Goal: Information Seeking & Learning: Learn about a topic

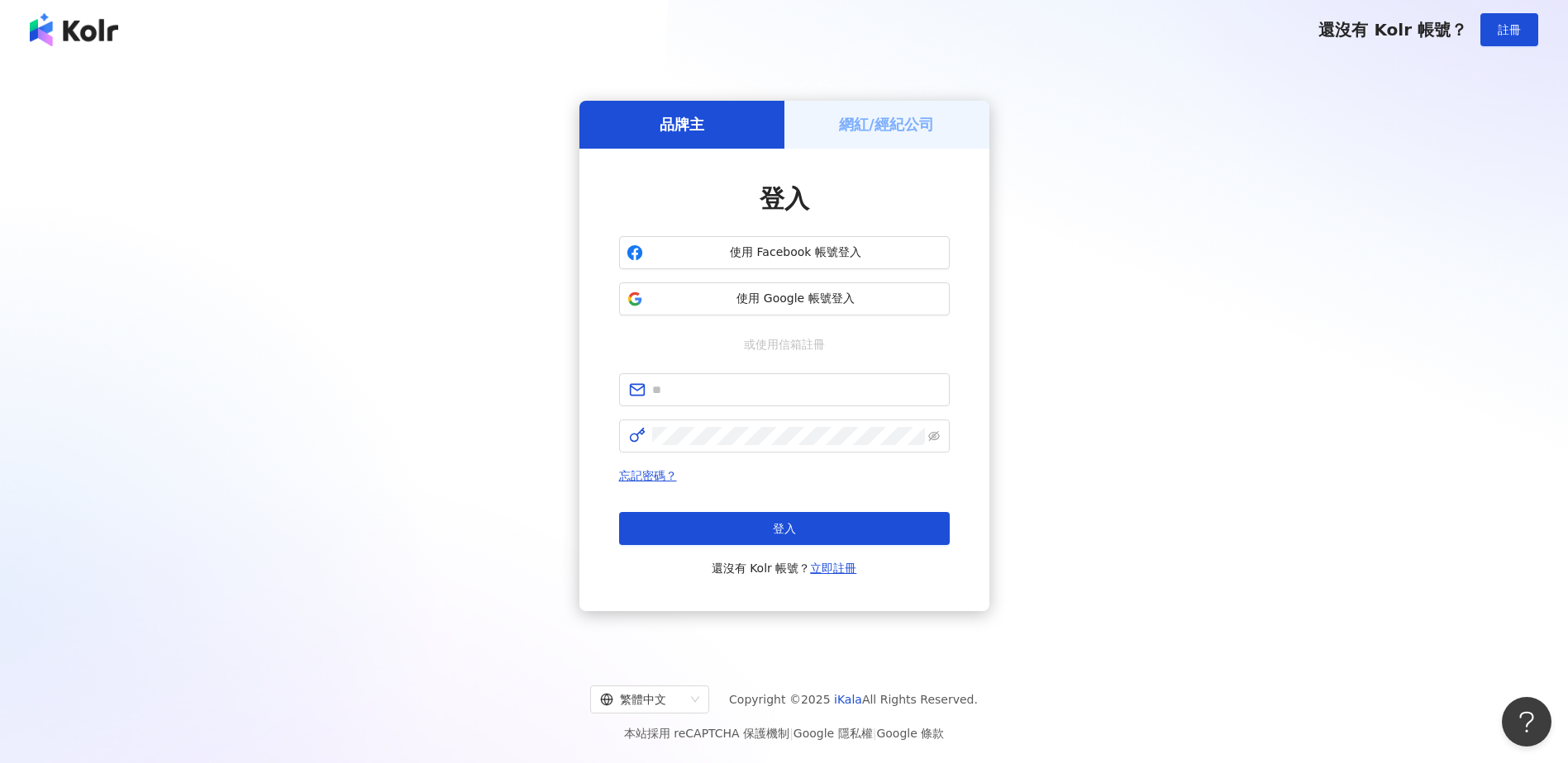
click at [847, 133] on h5 "網紅/經紀公司" at bounding box center [886, 124] width 95 height 20
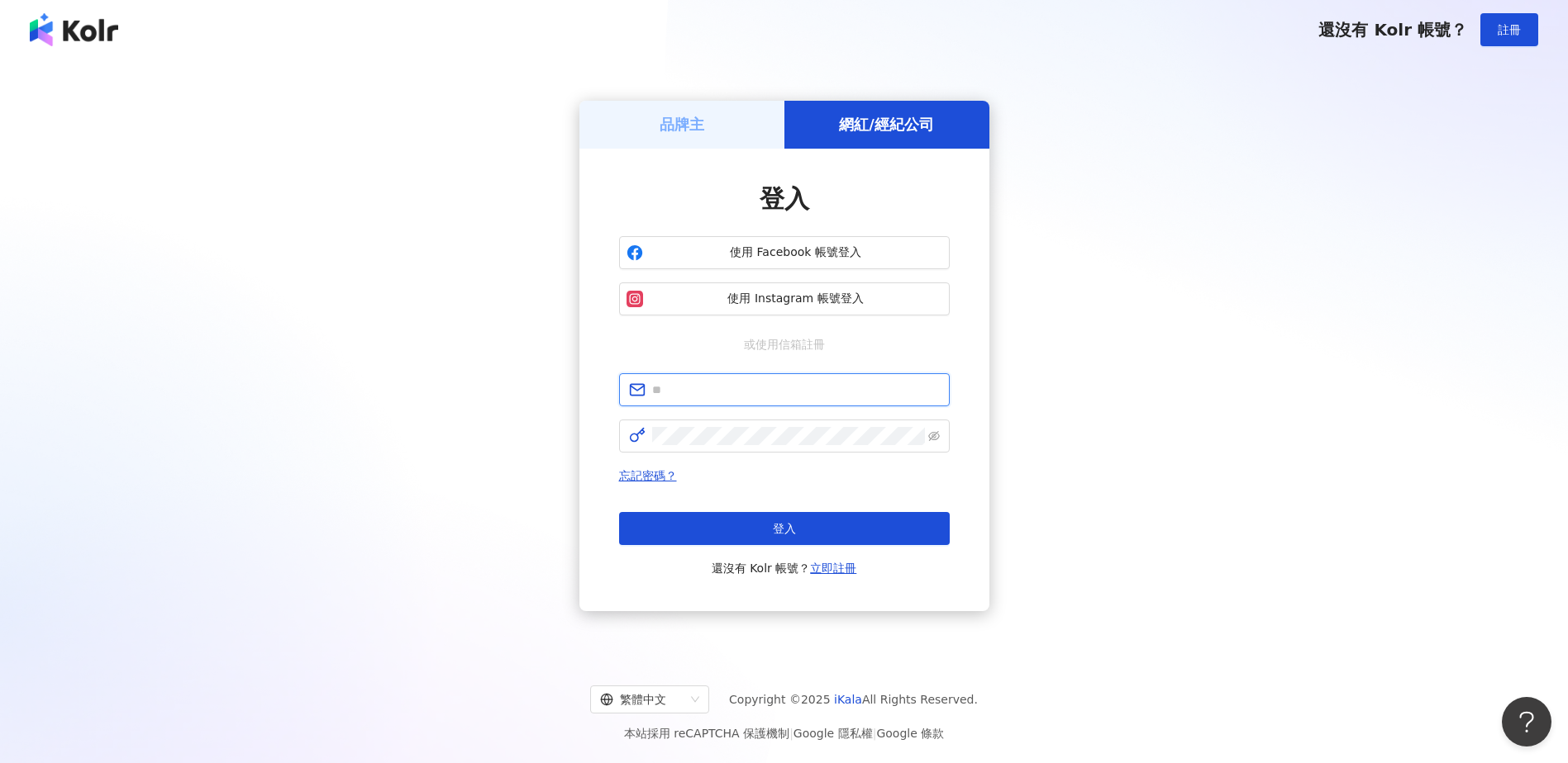
click at [785, 394] on input "text" at bounding box center [795, 390] width 288 height 18
type input "**********"
click button "登入" at bounding box center [784, 528] width 331 height 33
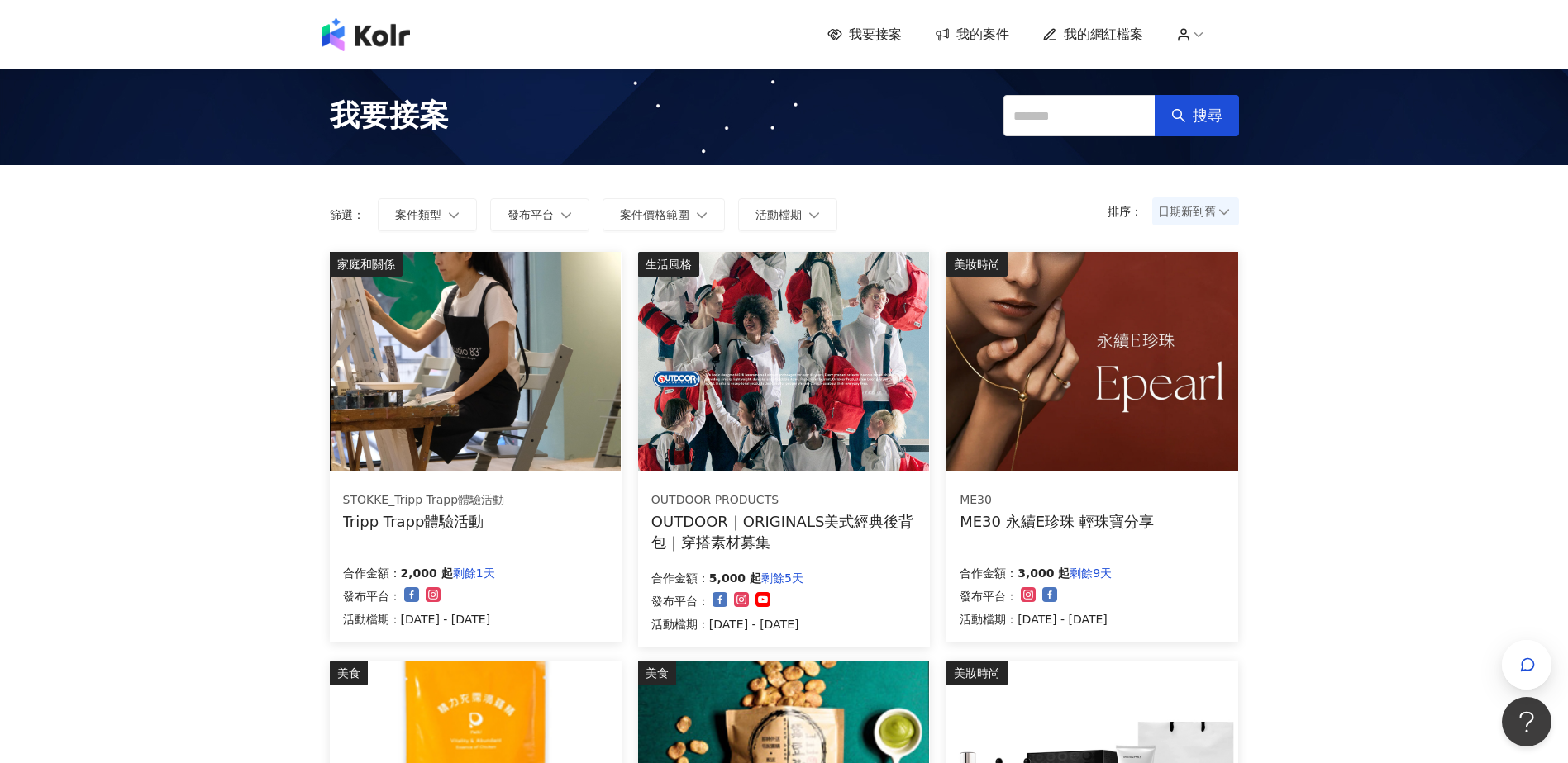
click at [421, 355] on img at bounding box center [475, 362] width 291 height 219
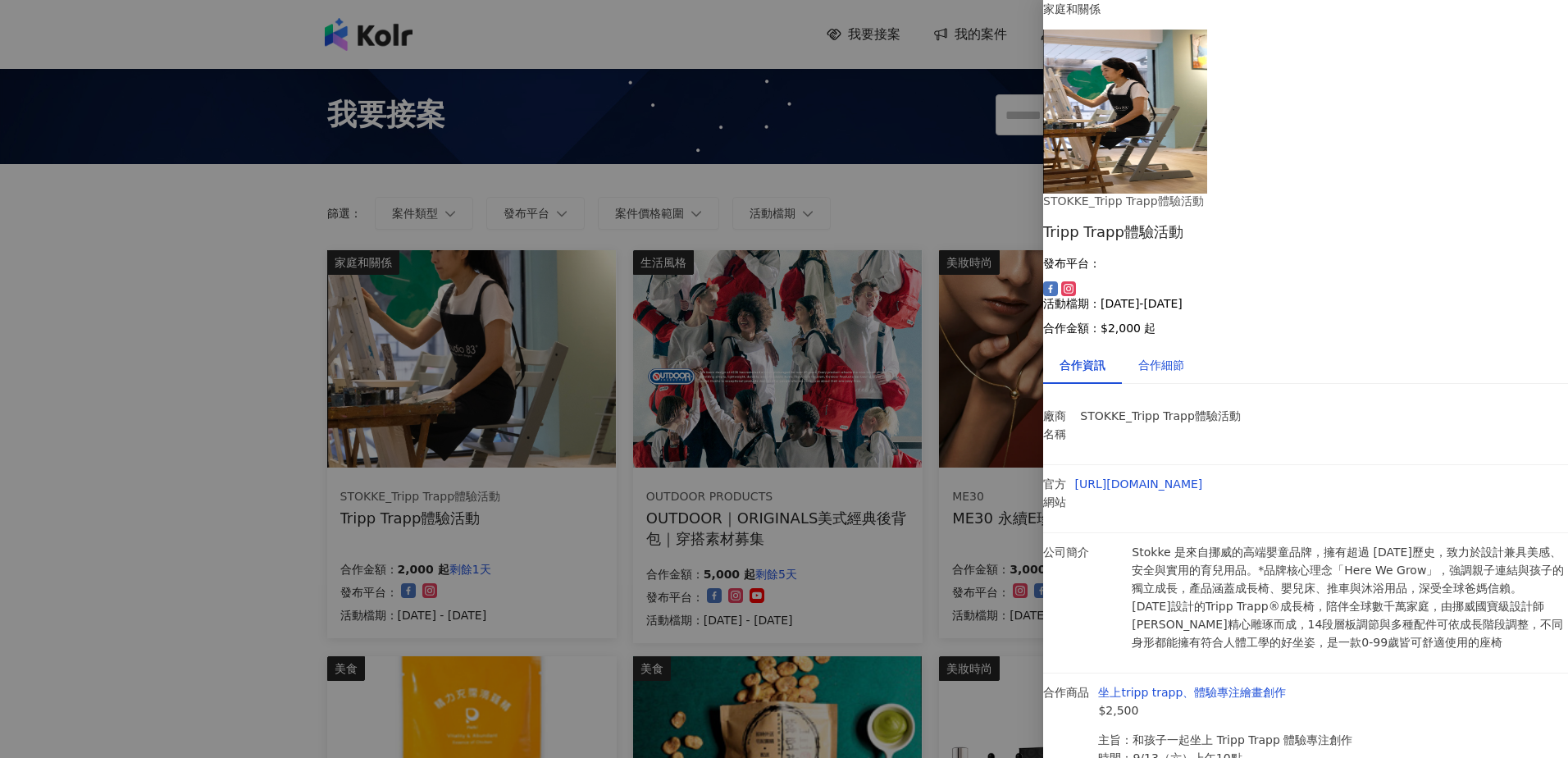
click at [1175, 356] on div "合作細節" at bounding box center [1162, 365] width 46 height 18
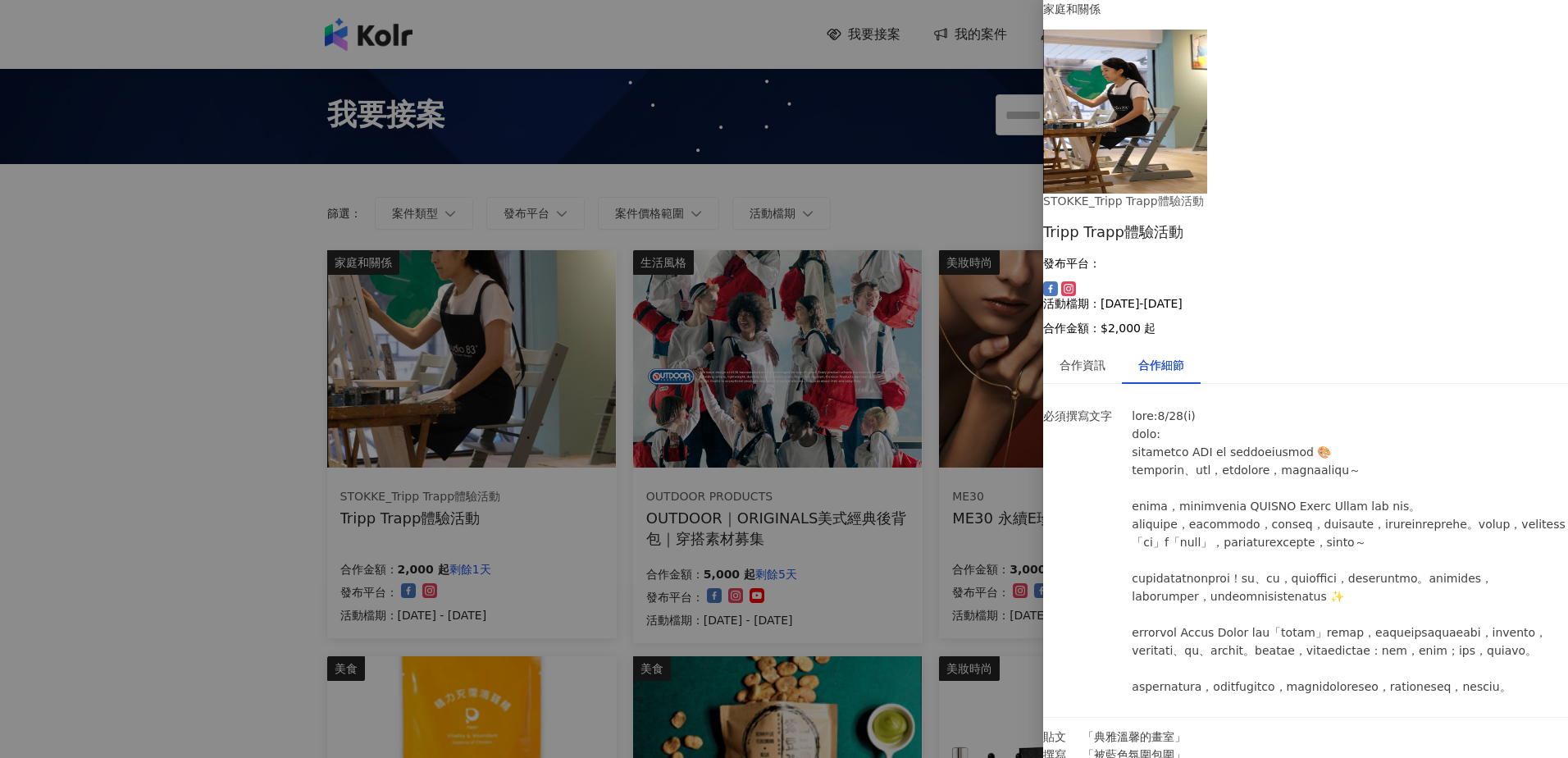
click at [7, 457] on div at bounding box center [784, 379] width 1568 height 758
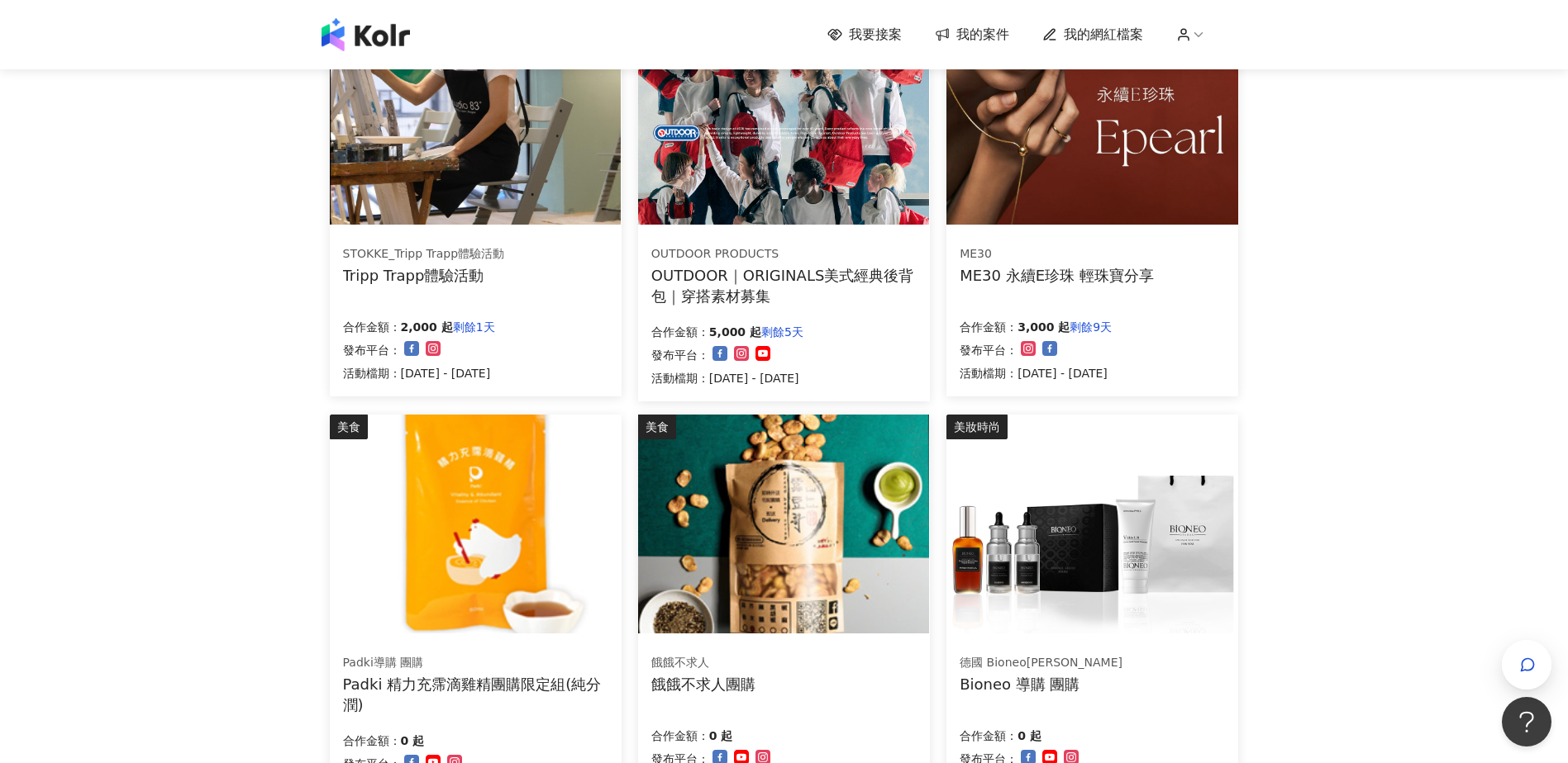
scroll to position [248, 0]
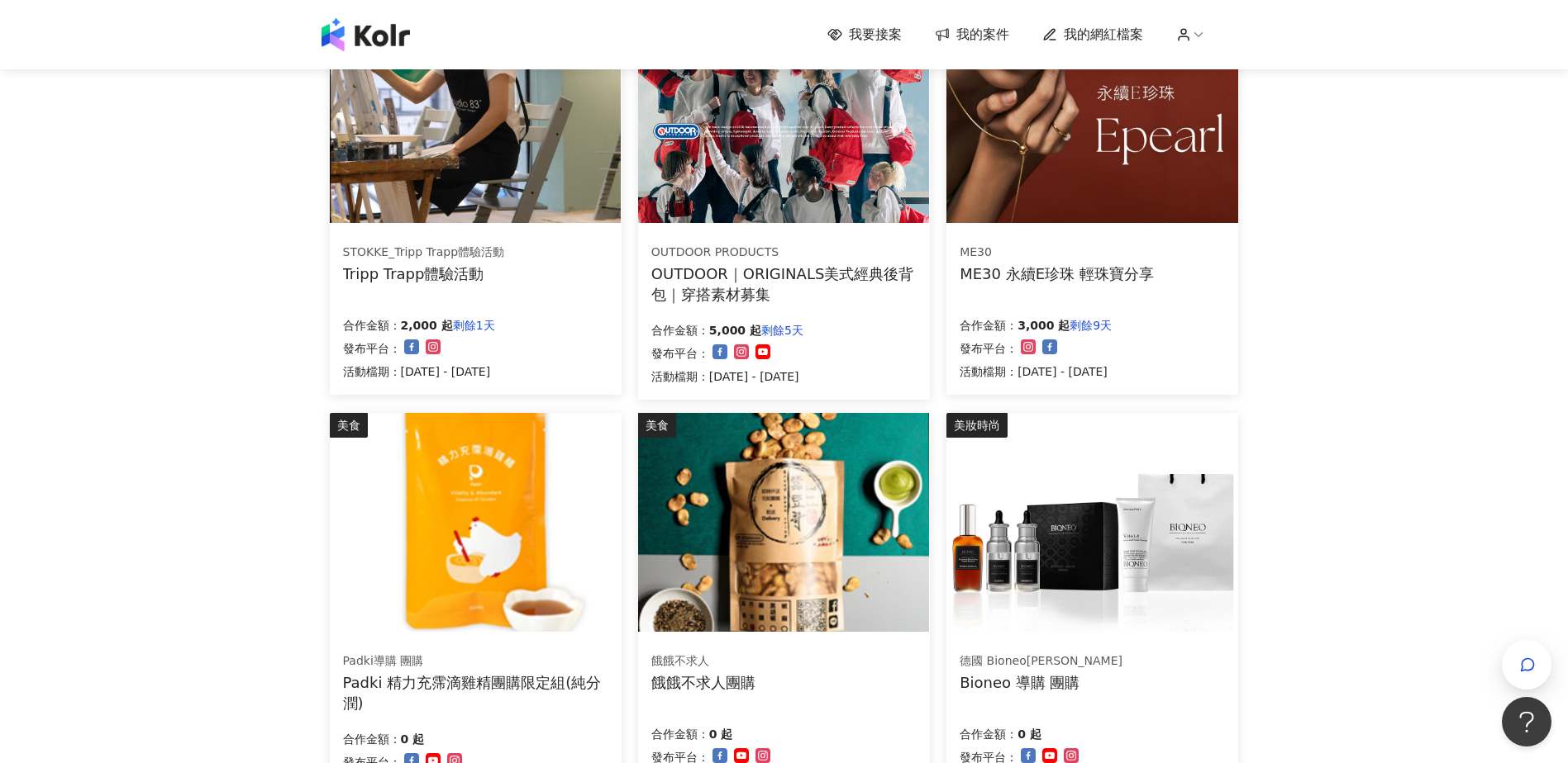
click at [1173, 284] on div "ME30 ME30 永續E珍珠 輕珠寶分享 合作金額： 3,000 起 剩餘9天 發布平台： 活動檔期：2025/9/1 - 2025/9/26" at bounding box center [1092, 312] width 292 height 165
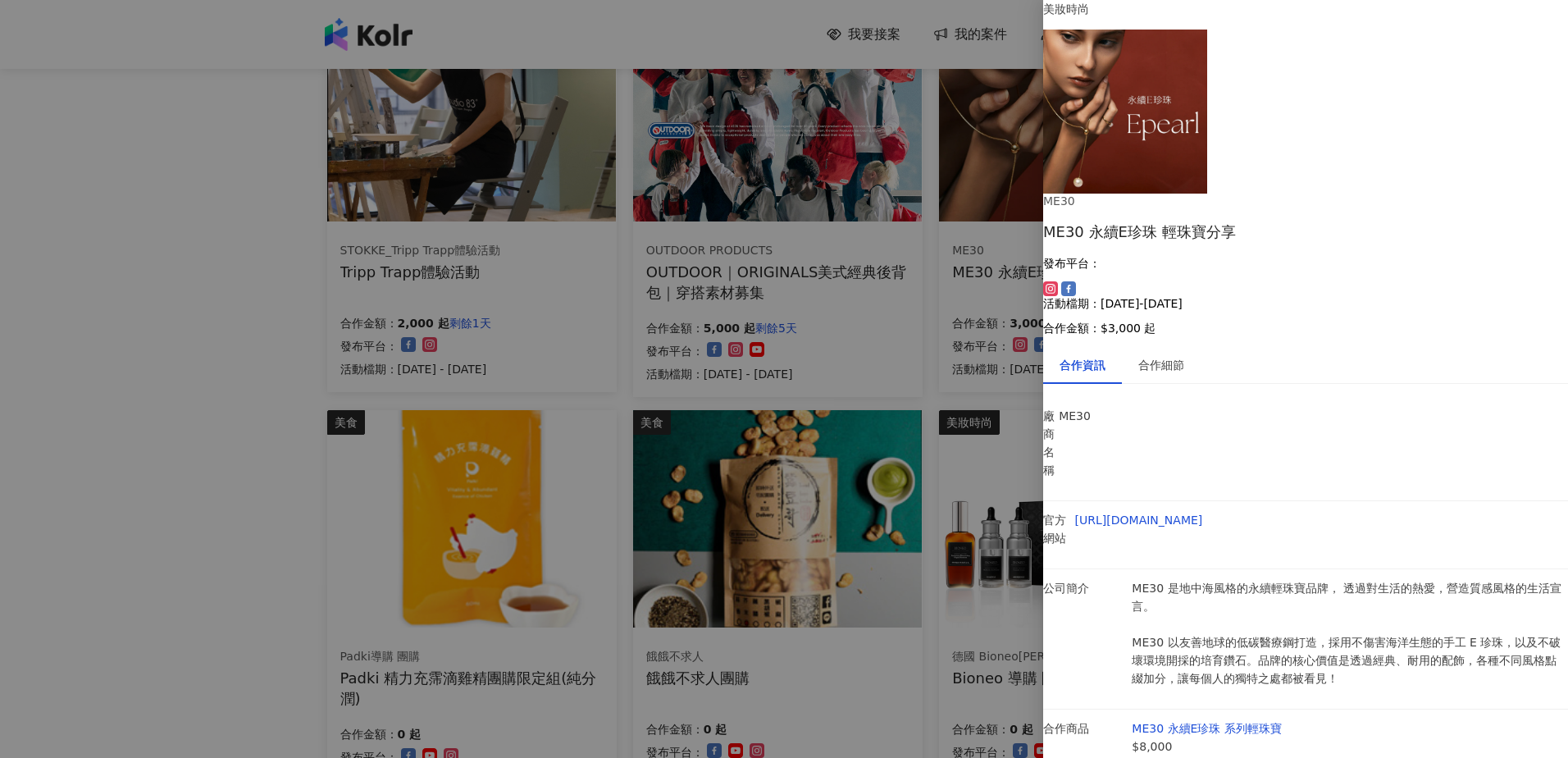
click at [230, 475] on div at bounding box center [784, 379] width 1568 height 758
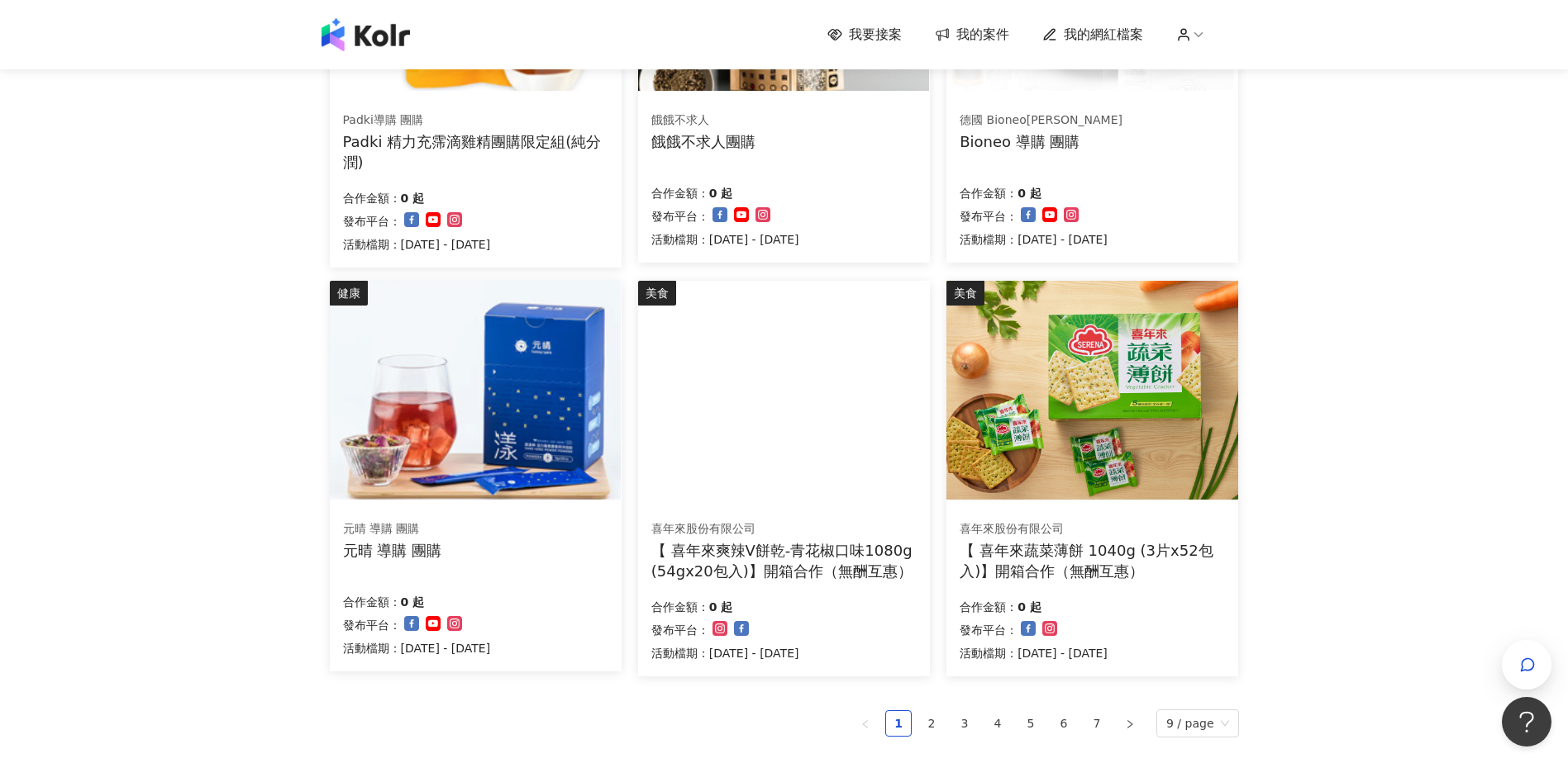
scroll to position [908, 0]
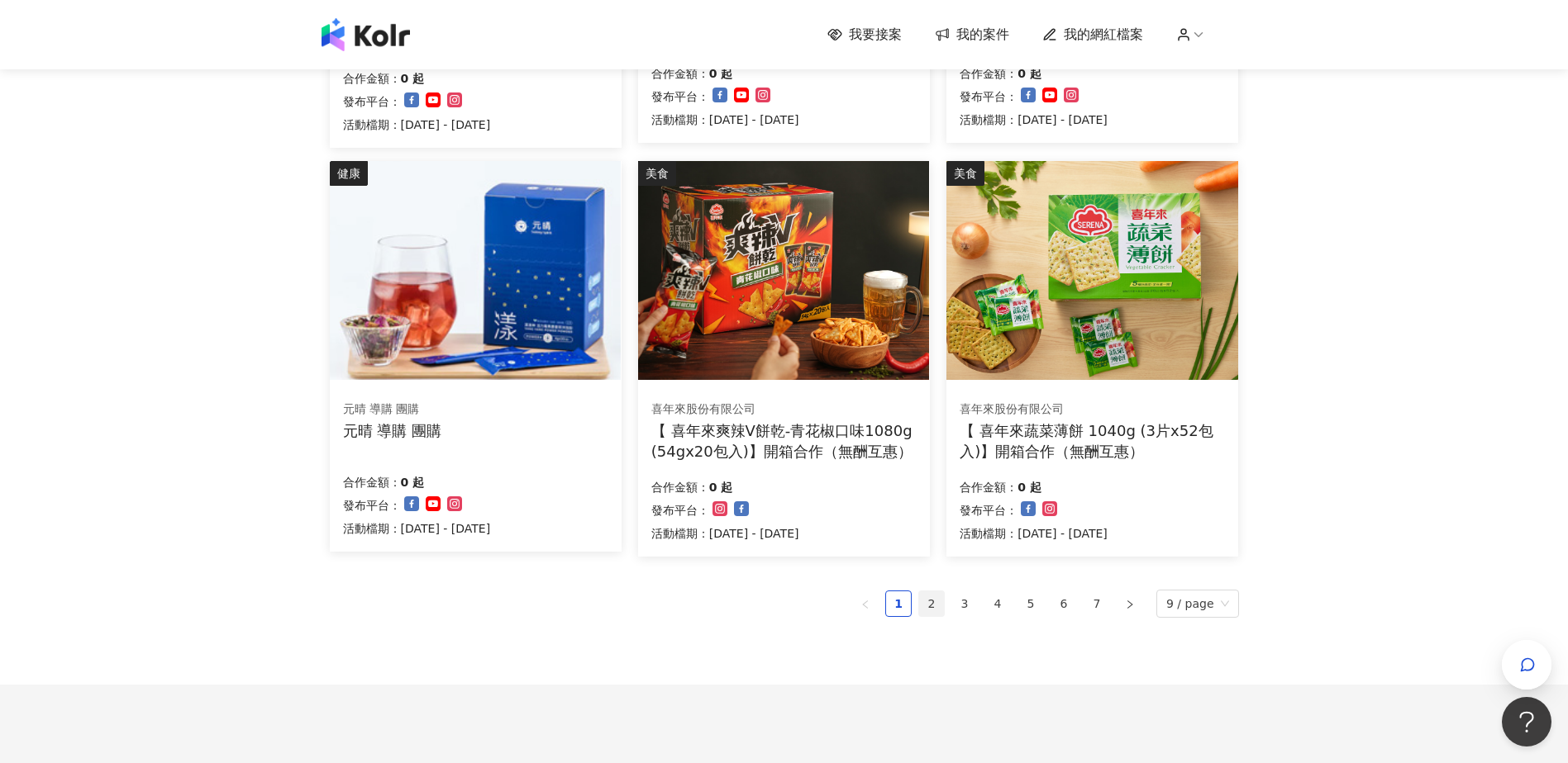
click at [939, 606] on link "2" at bounding box center [932, 604] width 25 height 25
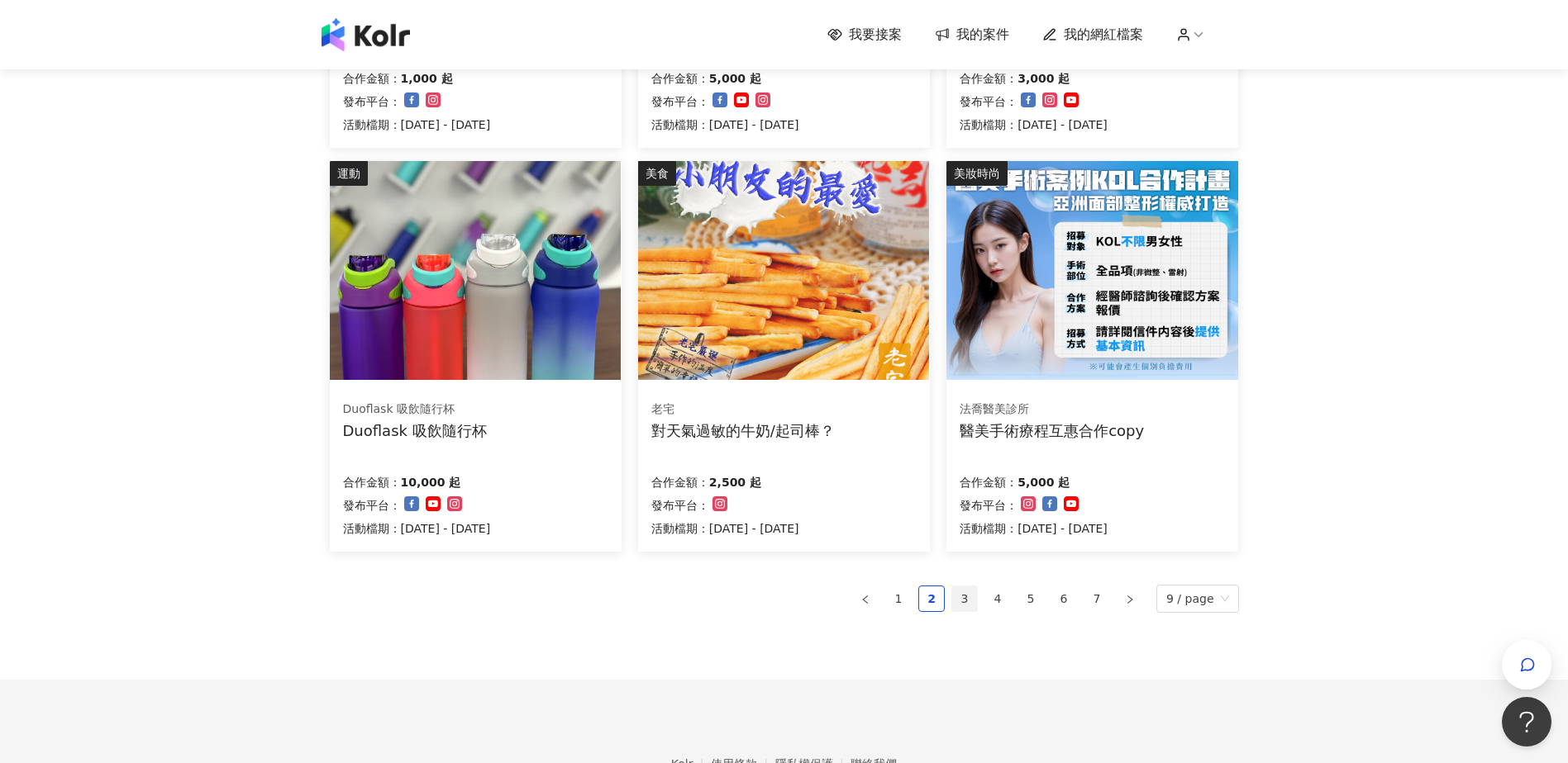
click at [970, 602] on link "3" at bounding box center [965, 599] width 25 height 25
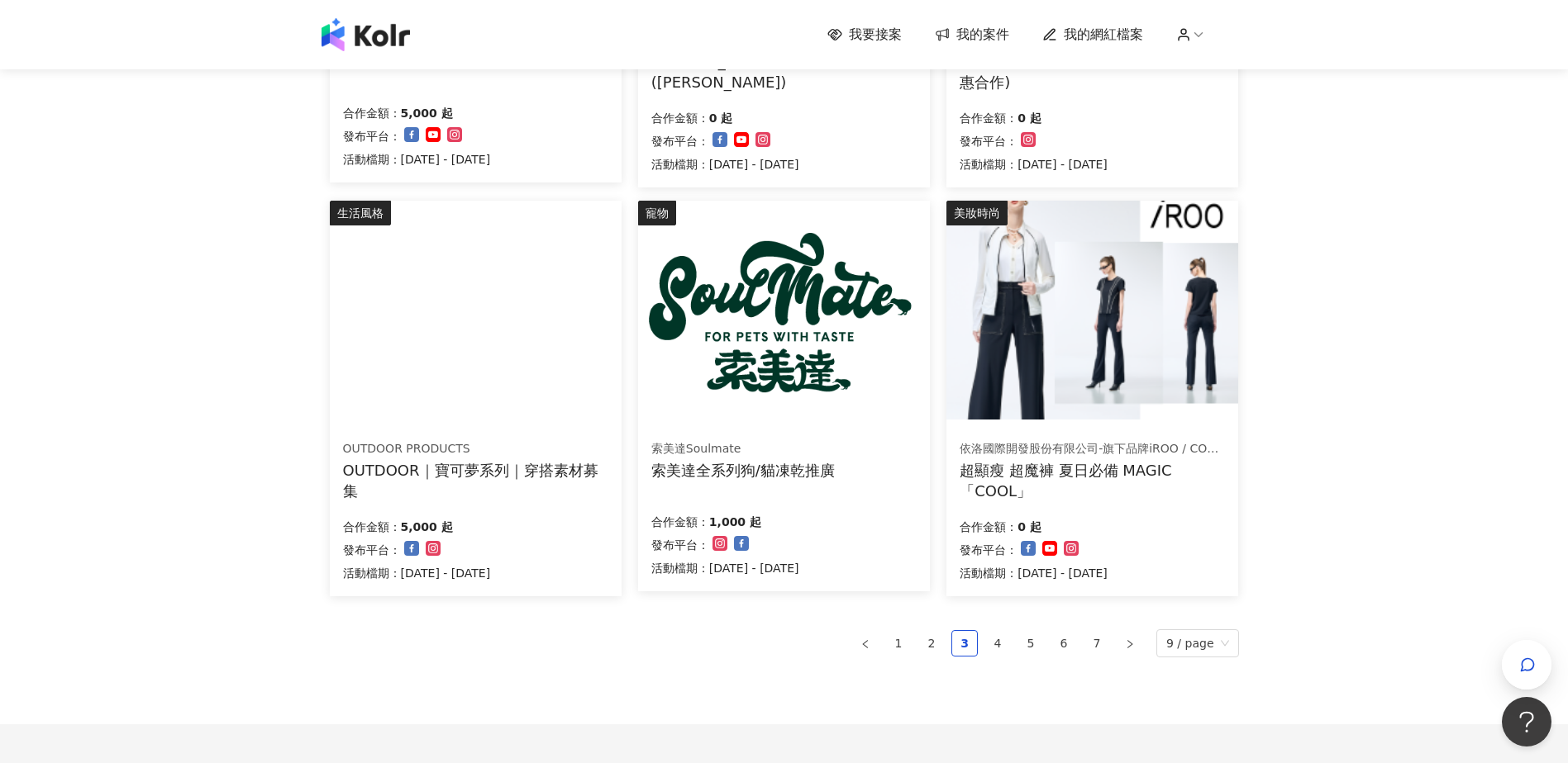
scroll to position [992, 0]
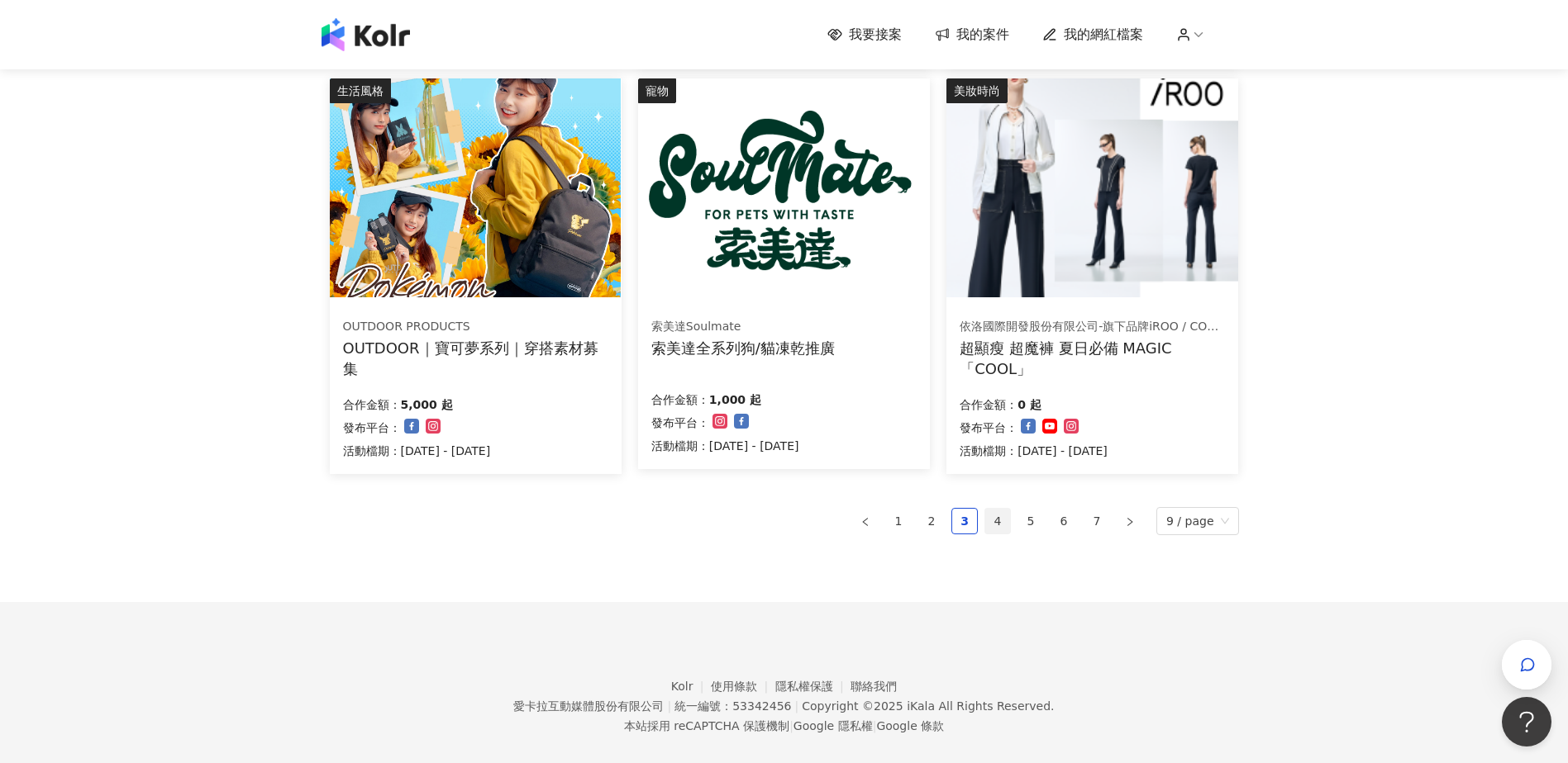
click at [1009, 514] on link "4" at bounding box center [998, 522] width 25 height 25
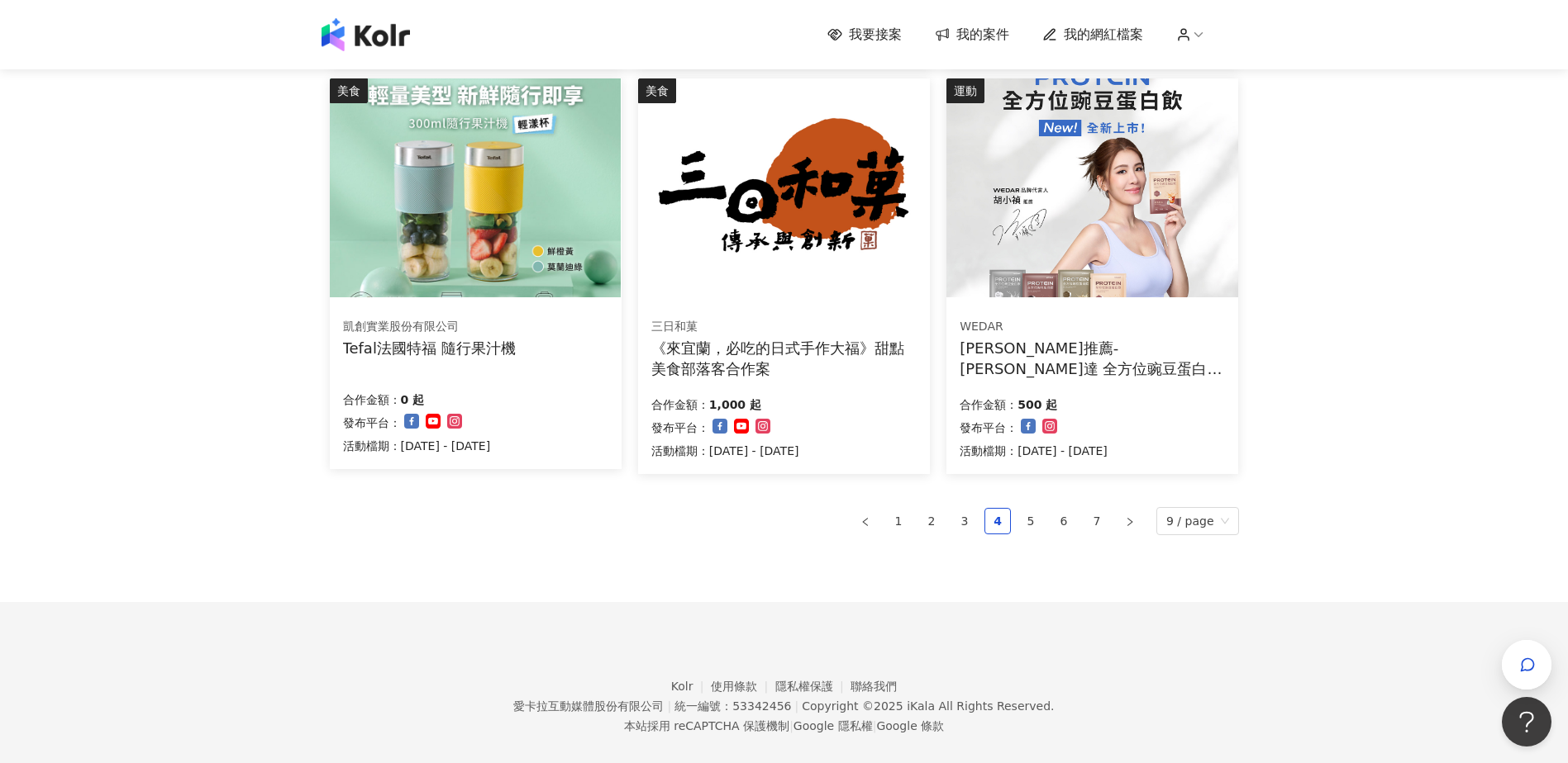
click at [457, 346] on div "Tefal法國特福 隨行果汁機" at bounding box center [430, 348] width 173 height 20
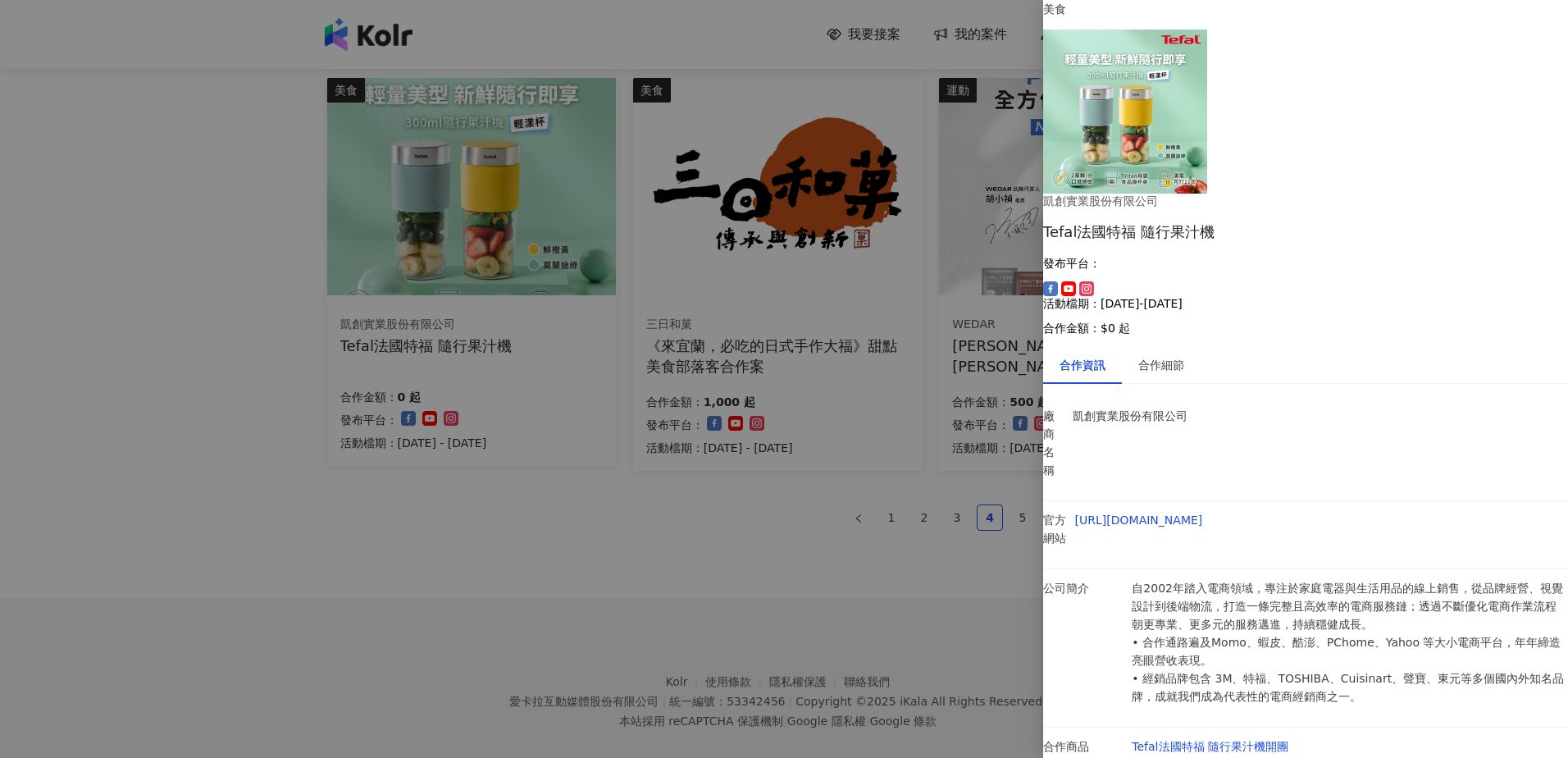
click at [865, 572] on div at bounding box center [784, 379] width 1568 height 758
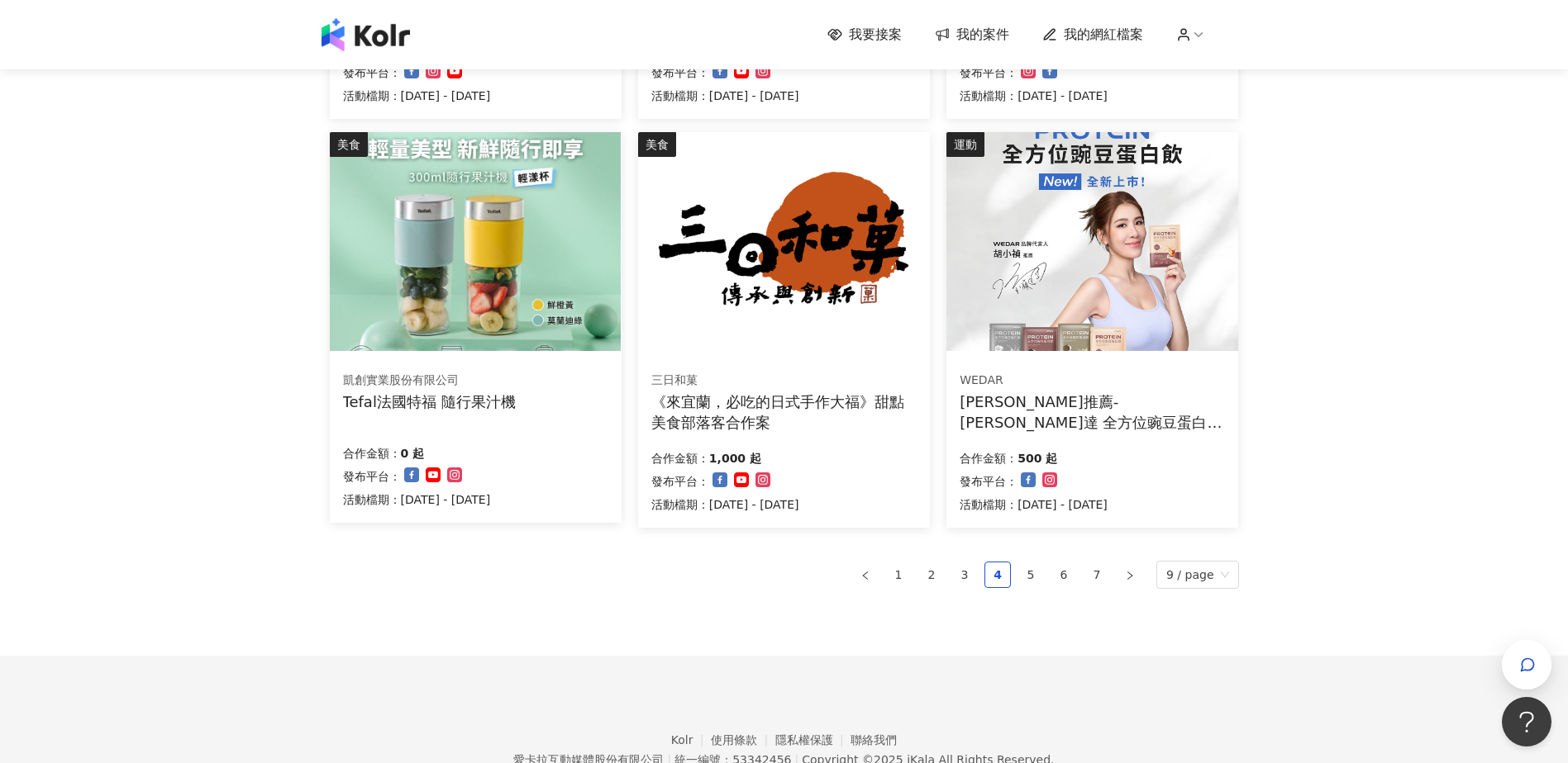
scroll to position [1014, 0]
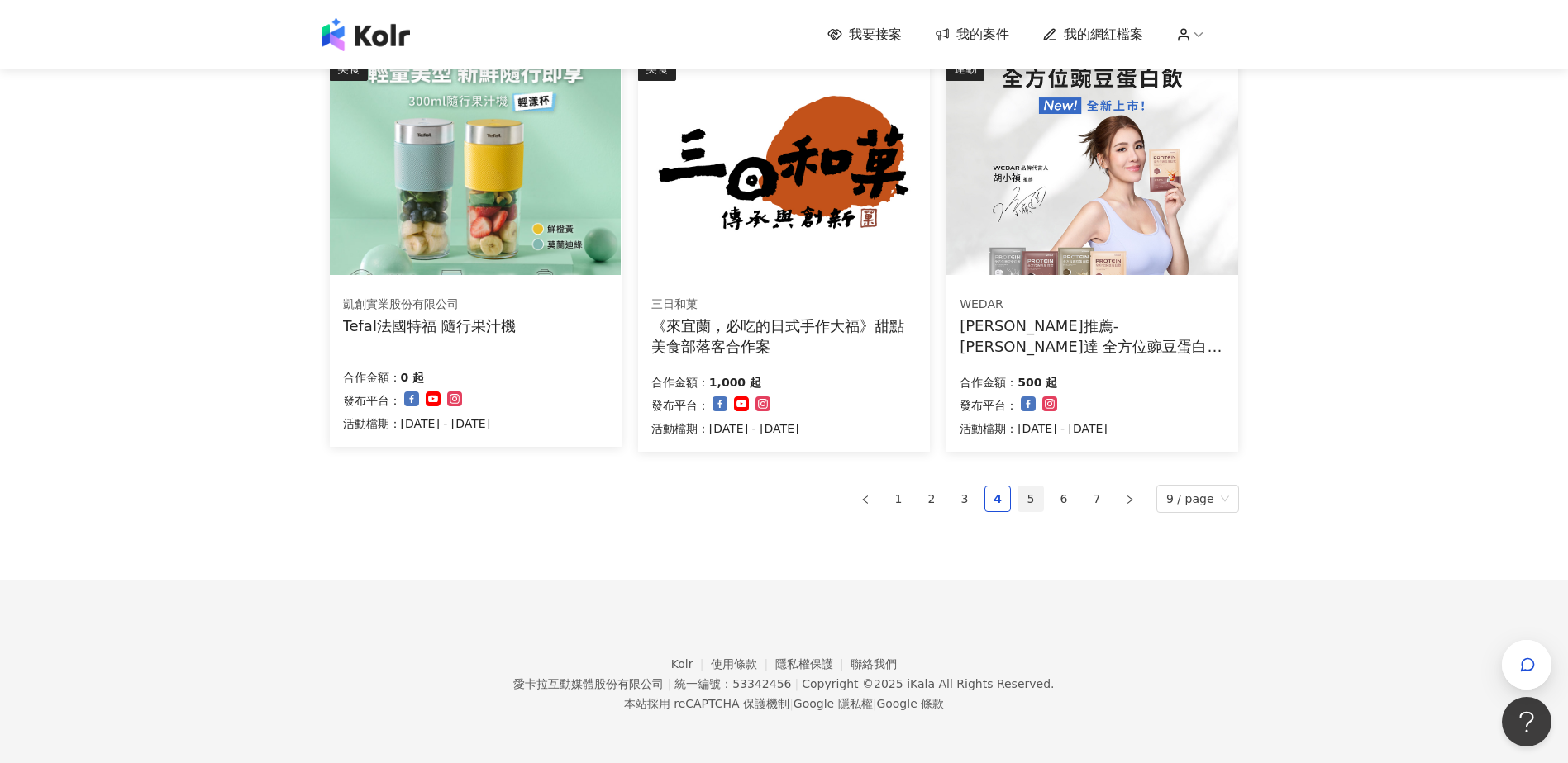
click at [1036, 491] on link "5" at bounding box center [1031, 499] width 25 height 25
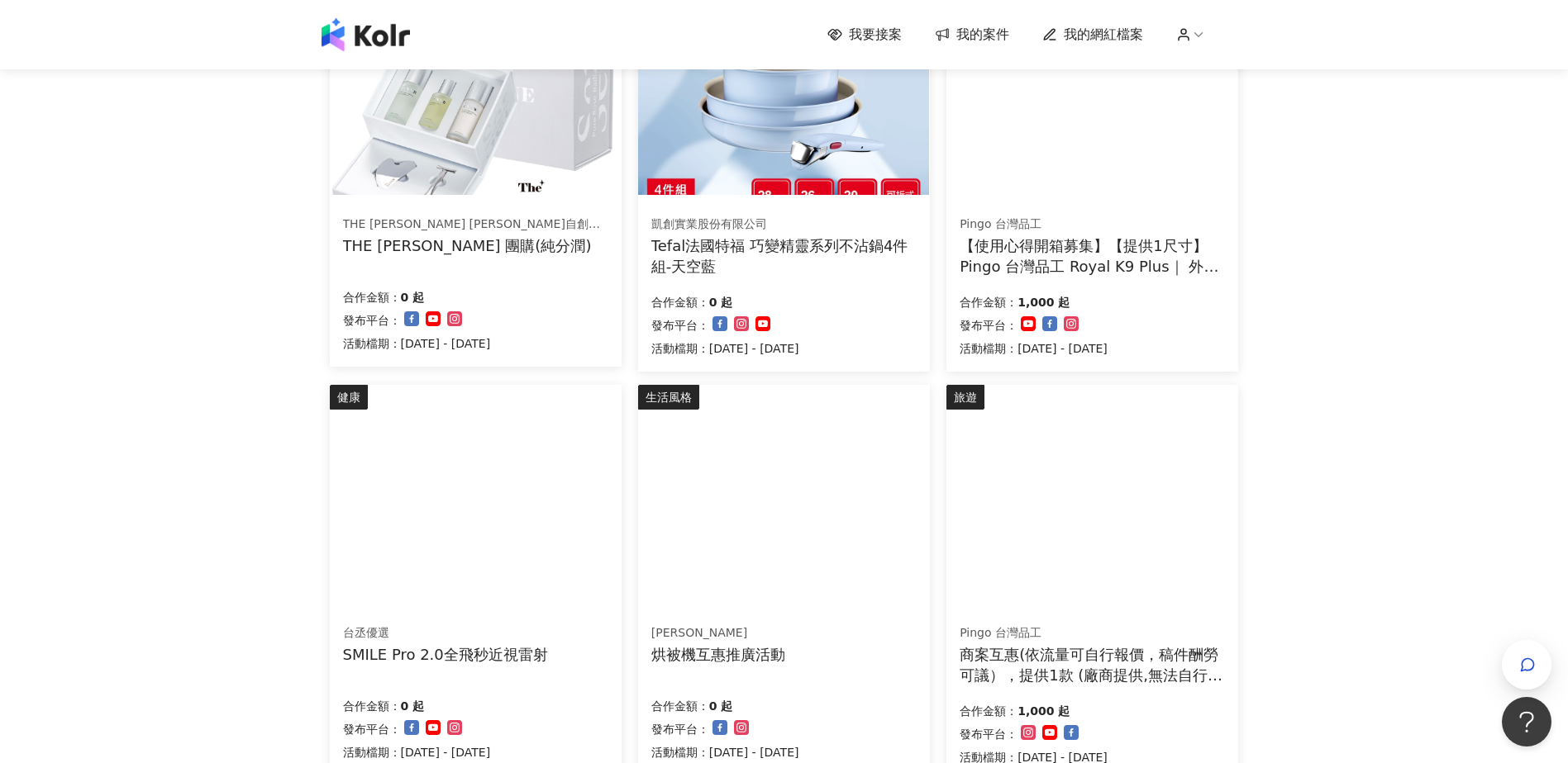
scroll to position [766, 0]
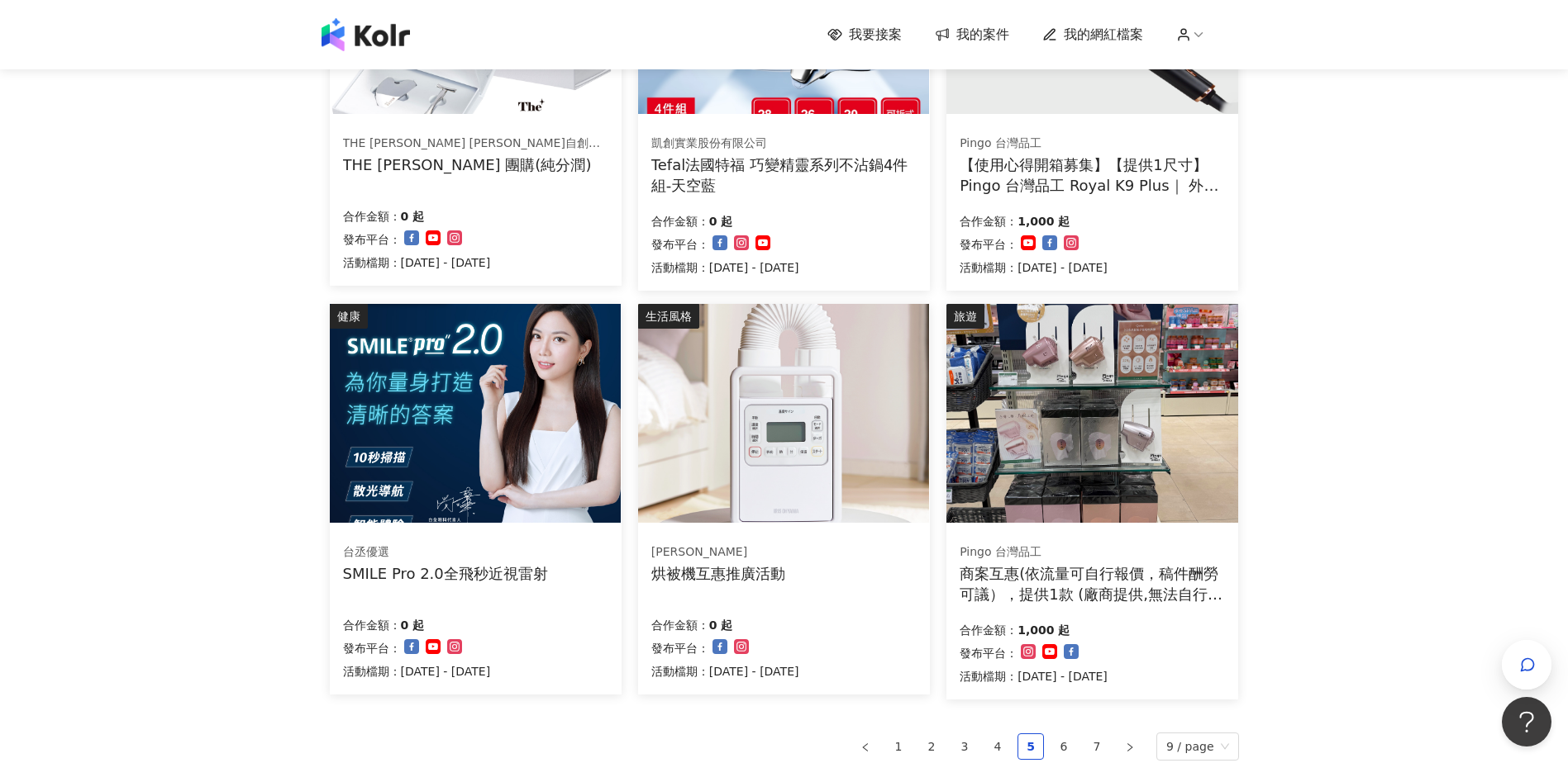
click at [1145, 402] on img at bounding box center [1092, 414] width 291 height 219
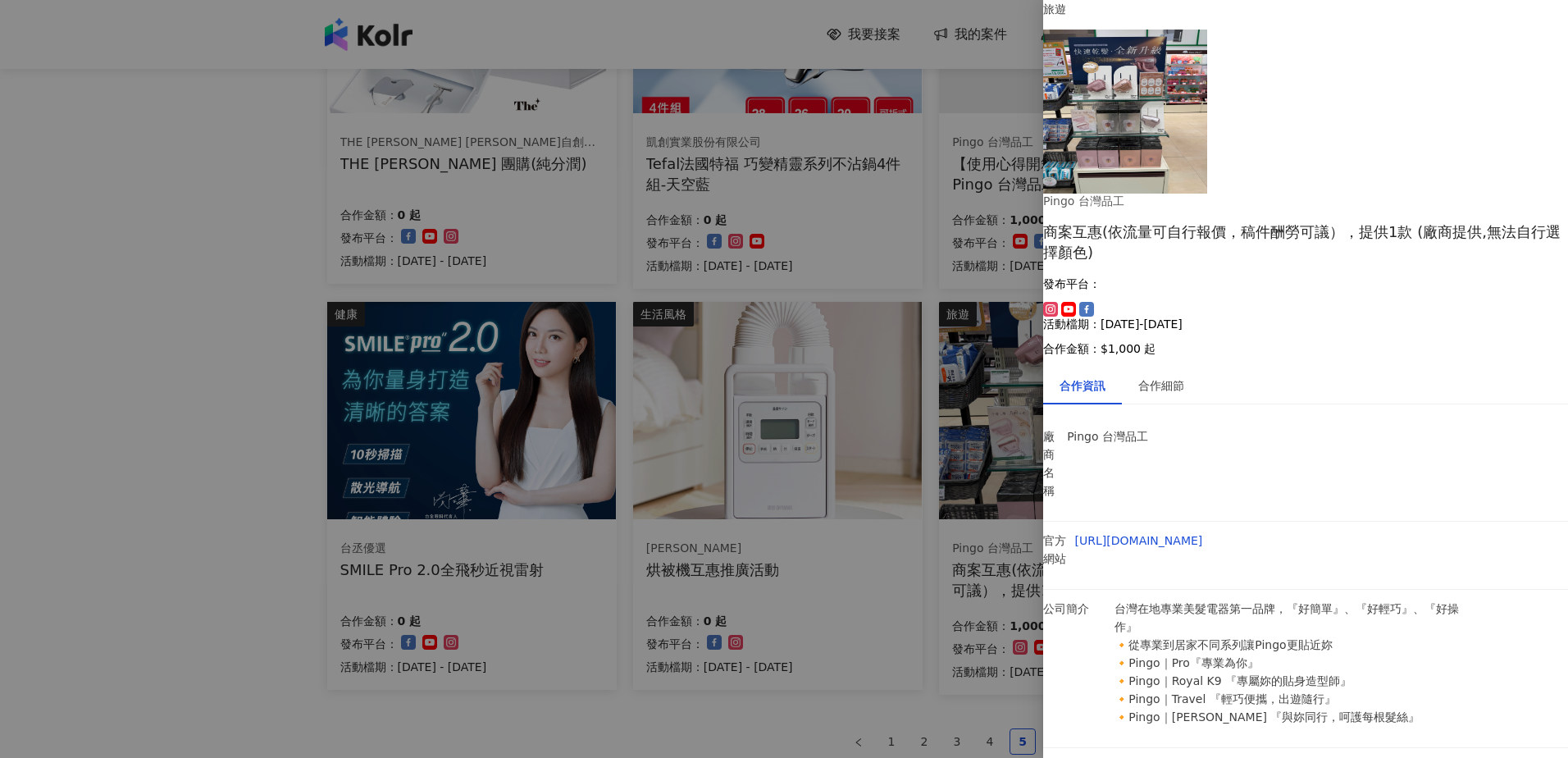
click at [44, 364] on div at bounding box center [784, 379] width 1568 height 758
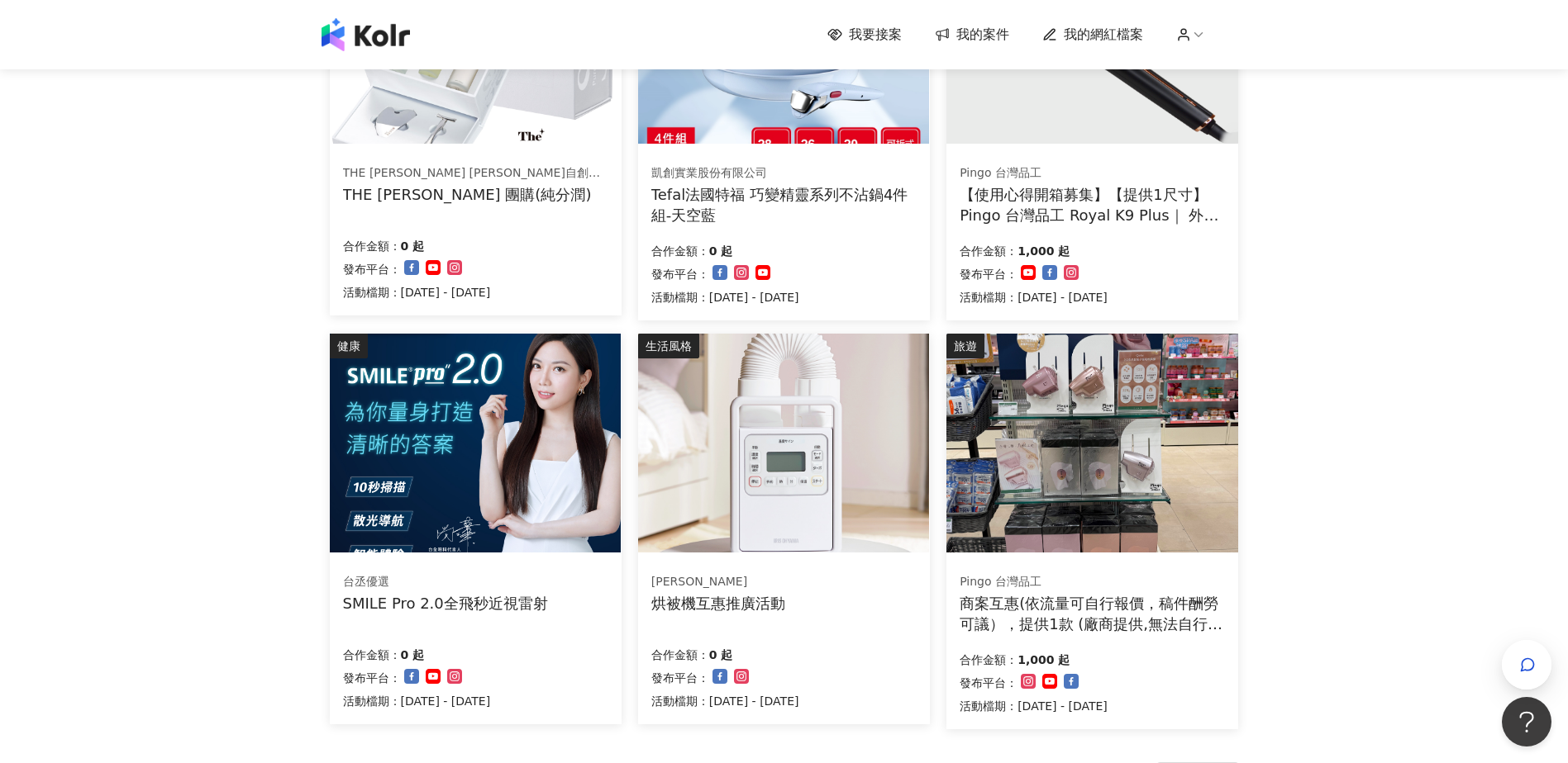
scroll to position [931, 0]
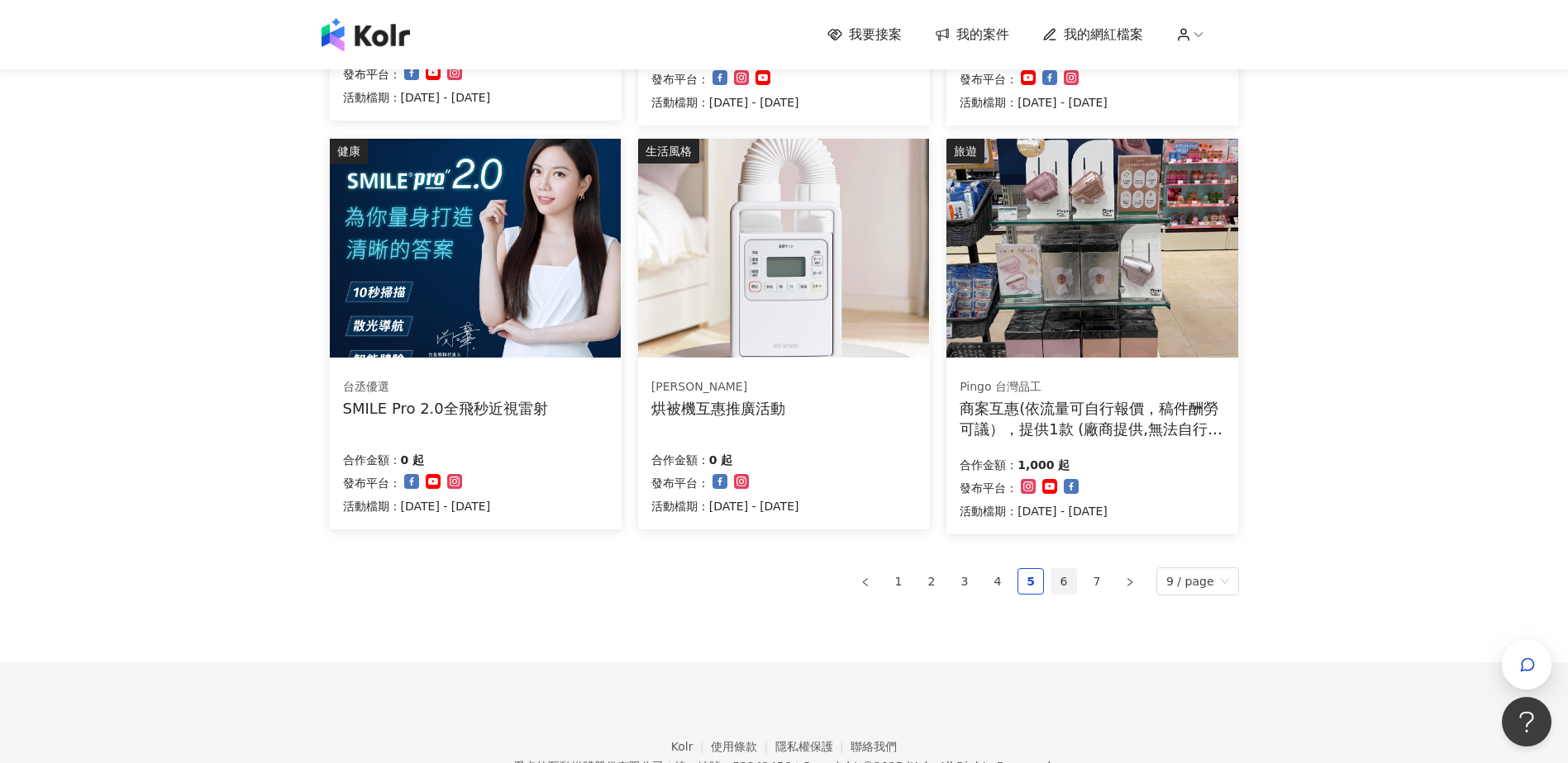
click at [1067, 587] on link "6" at bounding box center [1064, 582] width 25 height 25
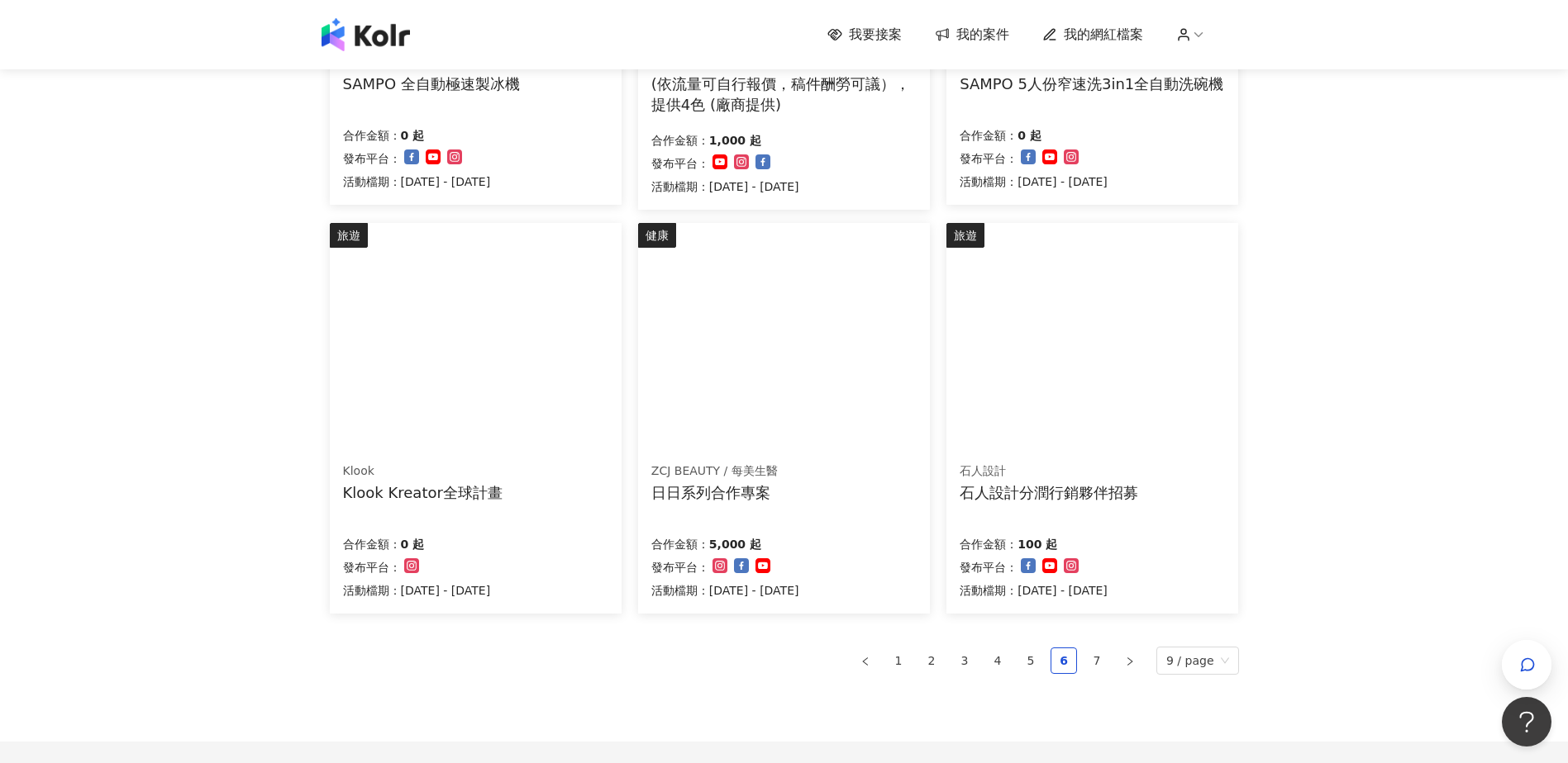
scroll to position [848, 0]
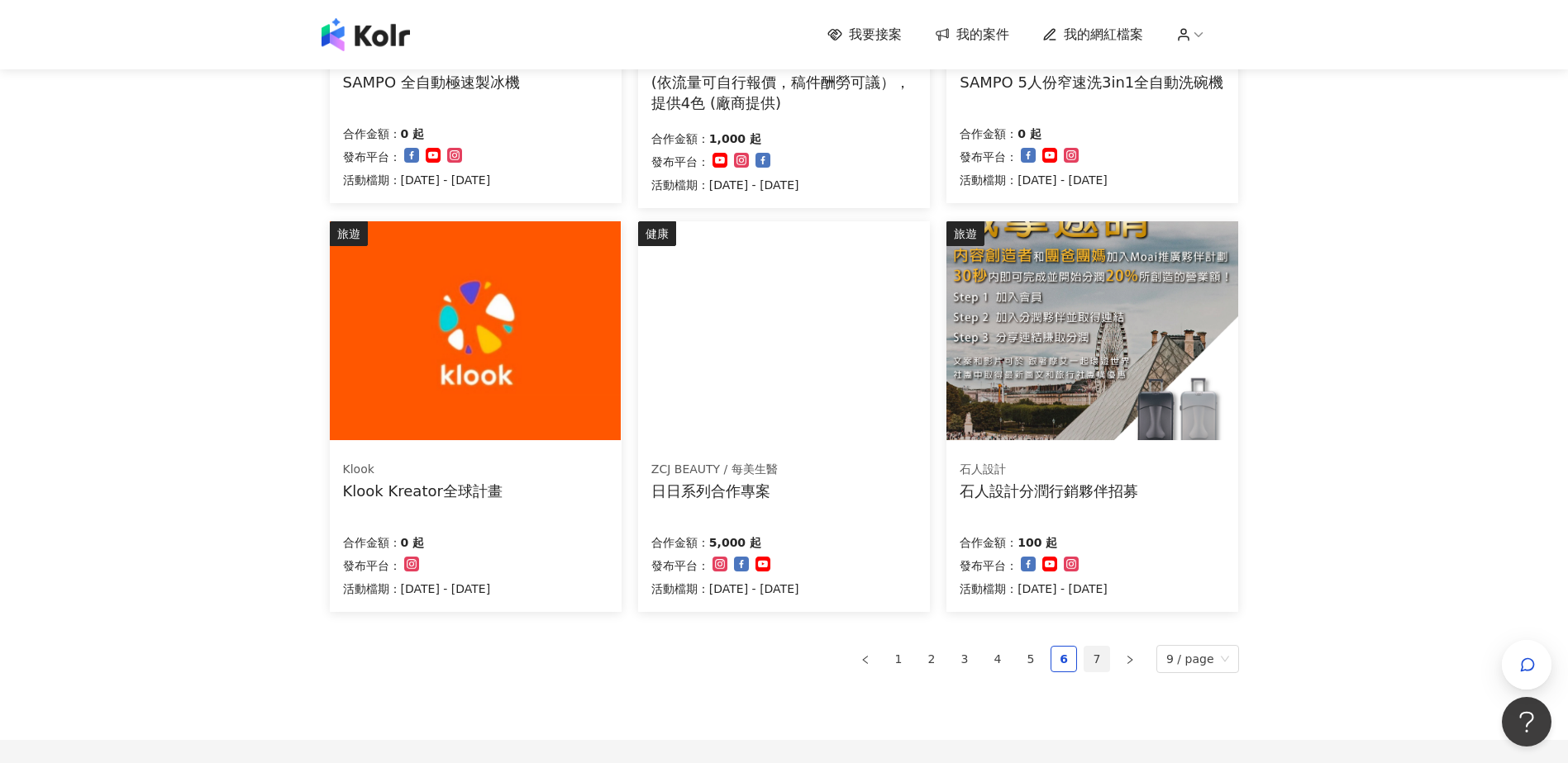
click at [1098, 662] on link "7" at bounding box center [1097, 659] width 25 height 25
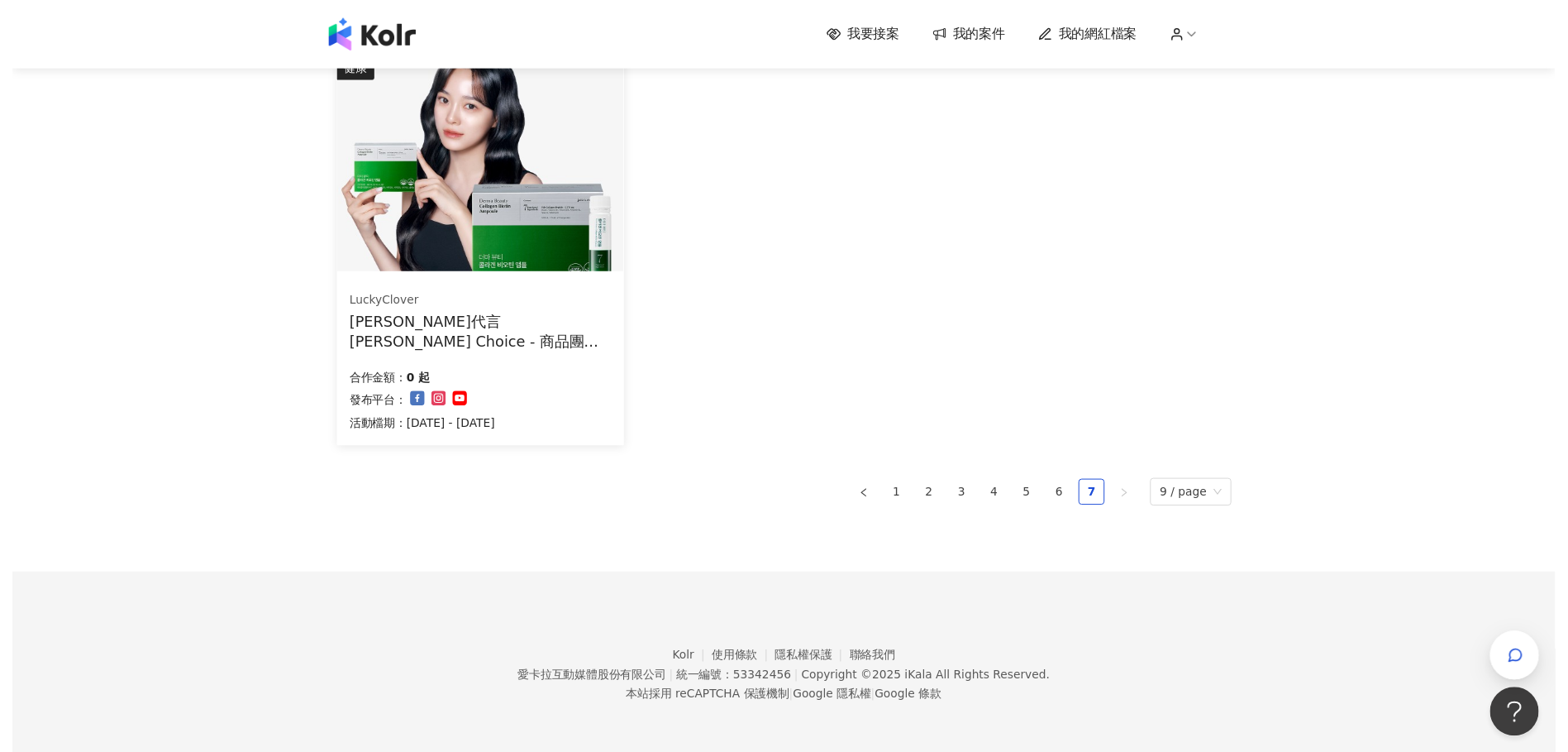
scroll to position [0, 0]
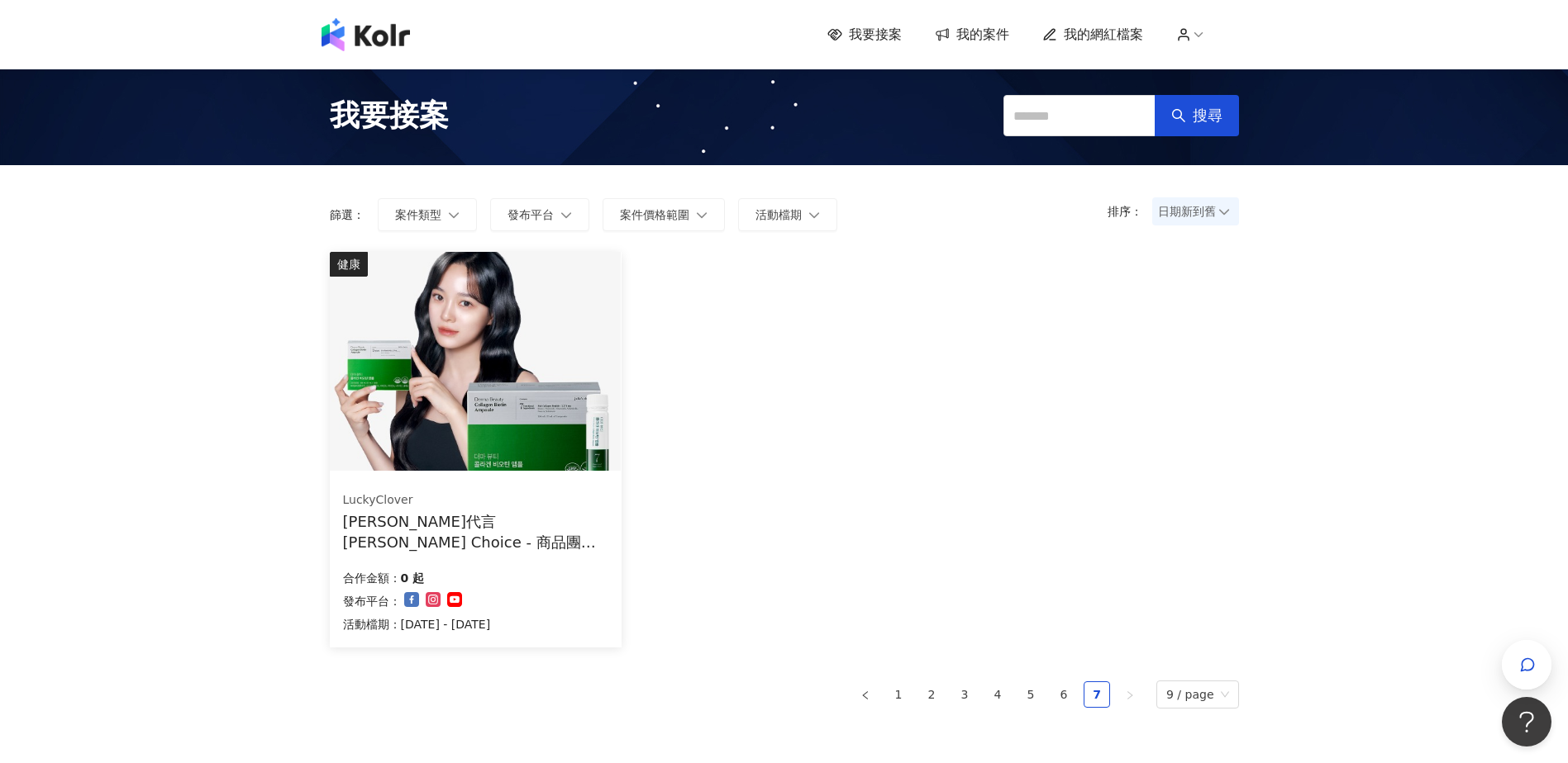
click at [1121, 36] on span "我的網紅檔案" at bounding box center [1104, 34] width 80 height 18
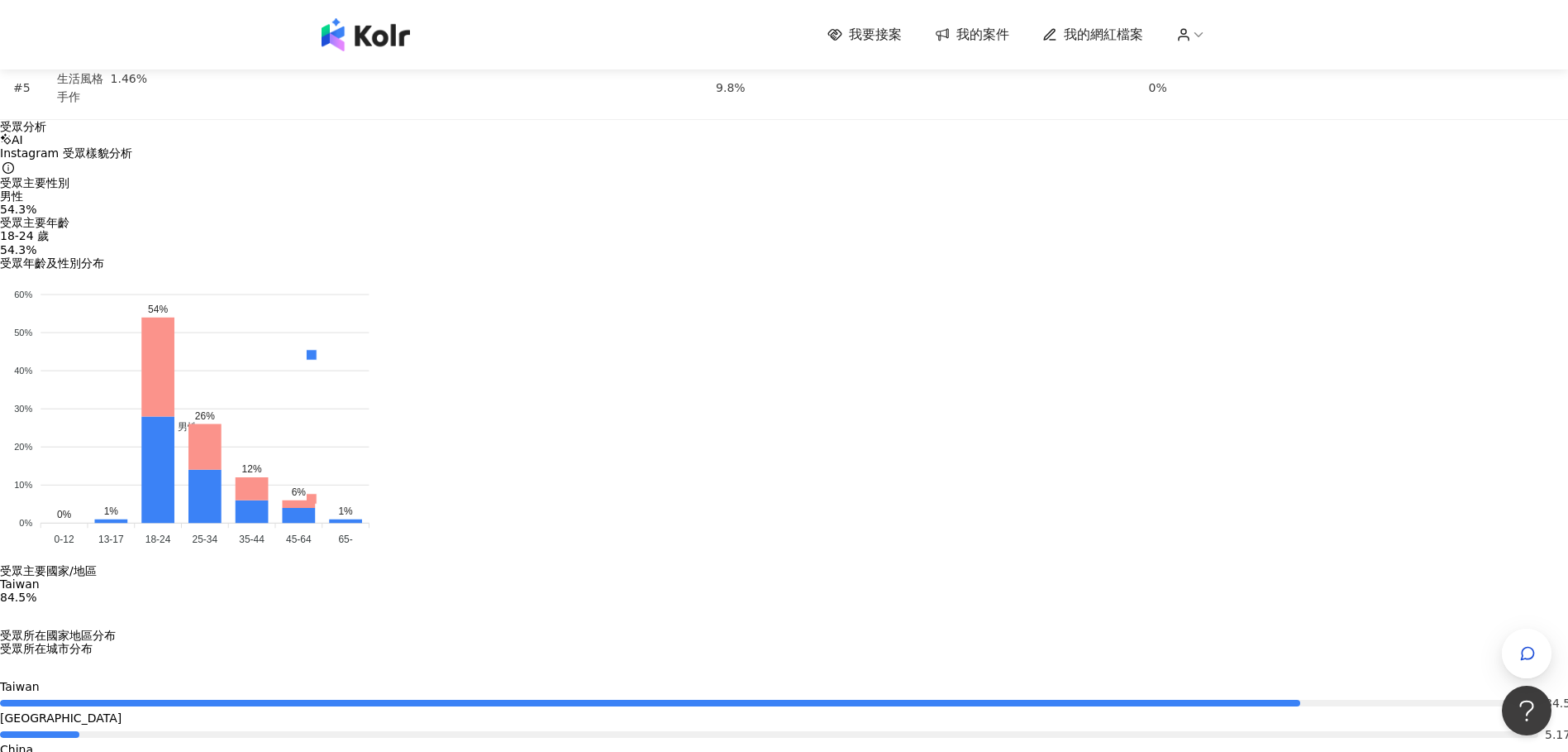
scroll to position [1984, 0]
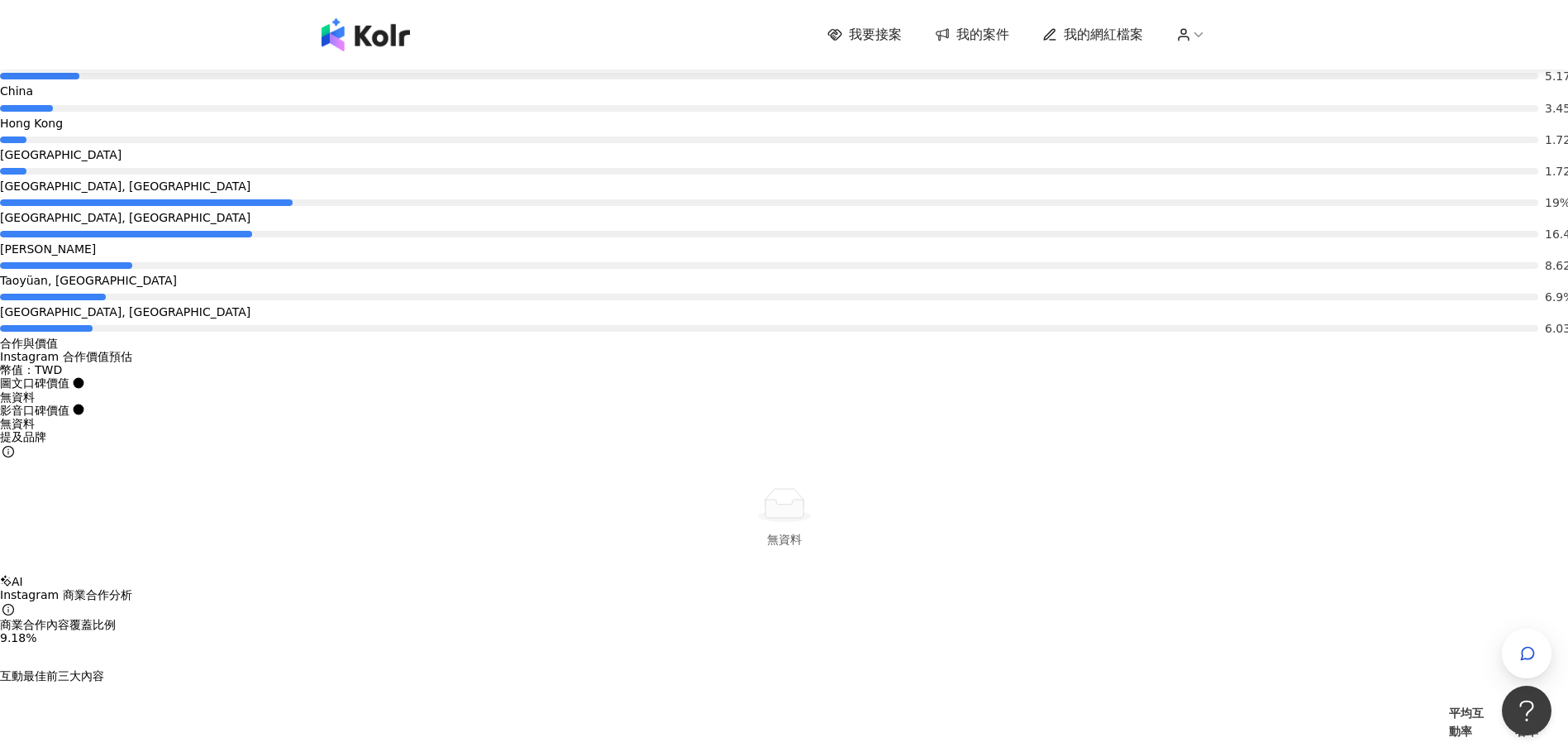
scroll to position [2564, 0]
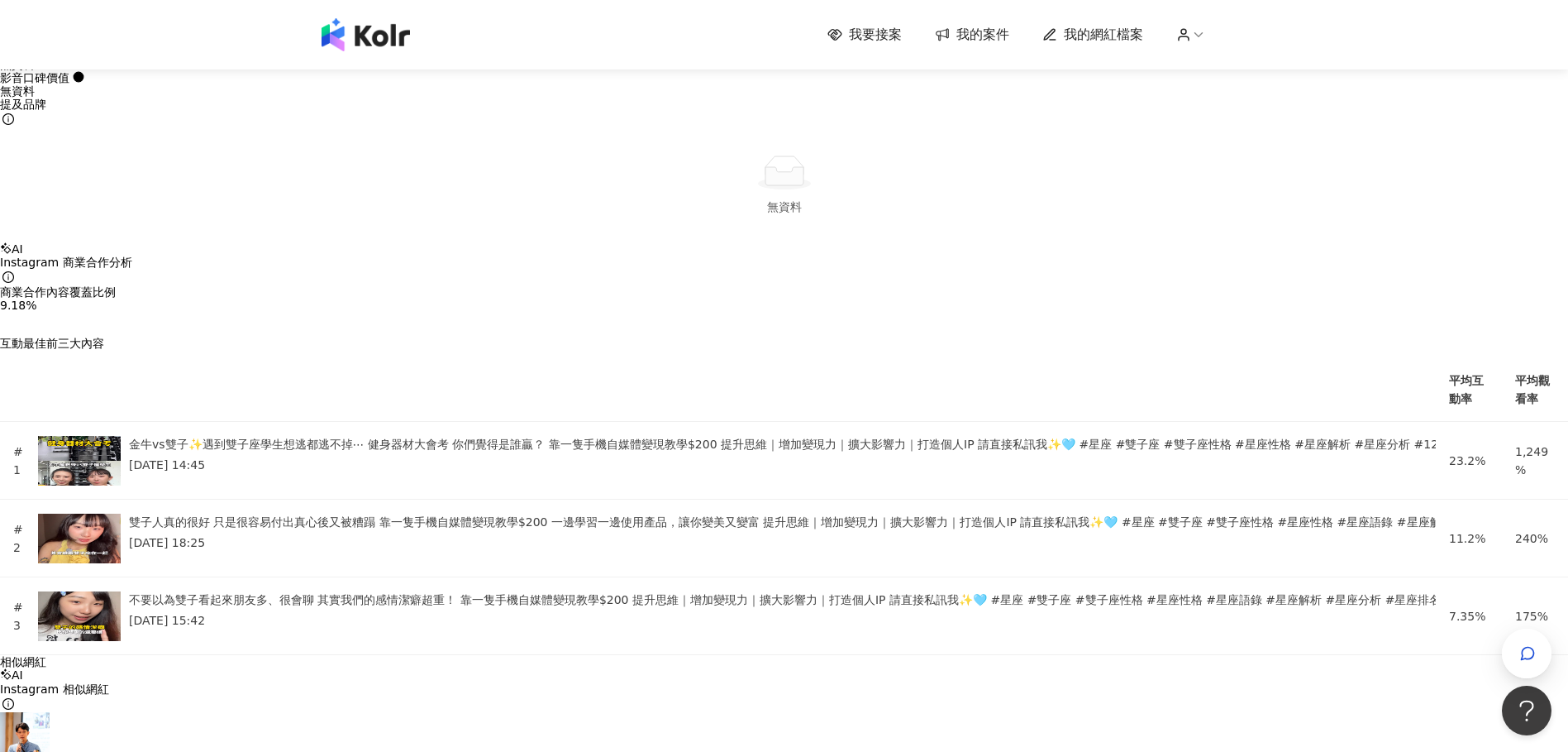
scroll to position [2977, 0]
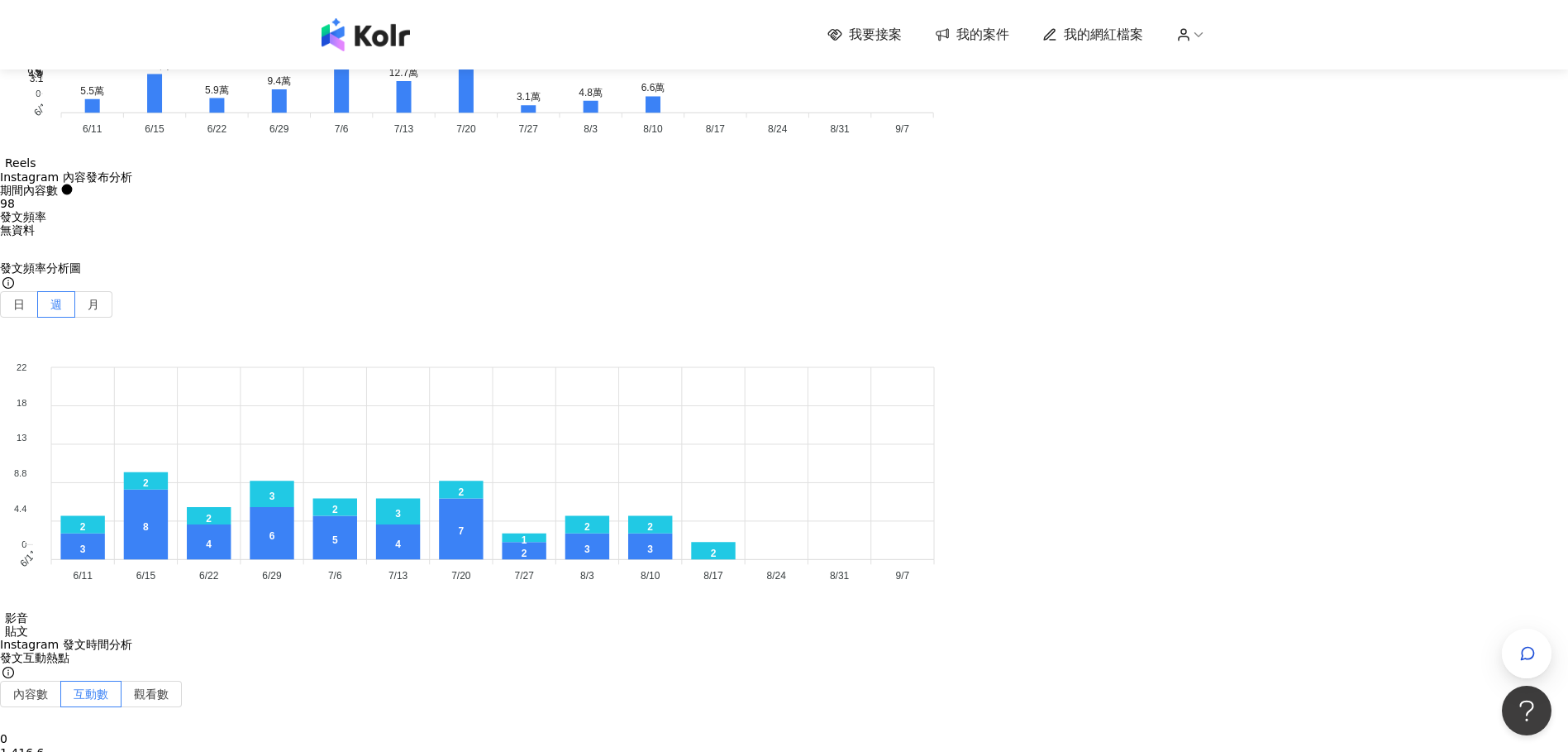
scroll to position [5138, 0]
